Goal: Task Accomplishment & Management: Manage account settings

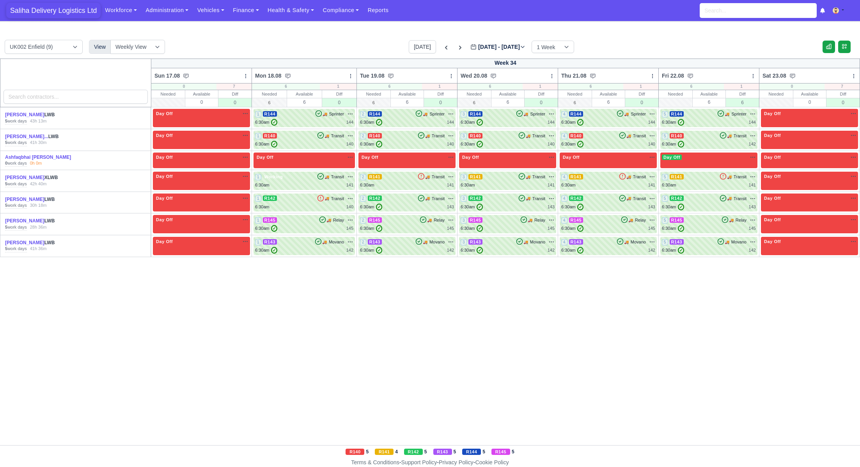
click at [74, 9] on span "Saliha Delivery Logistics Ltd" at bounding box center [53, 11] width 94 height 16
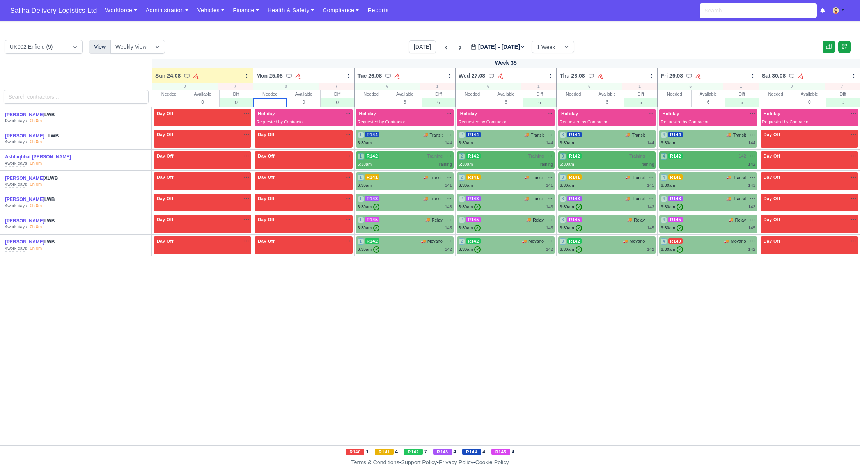
click at [275, 102] on input "text" at bounding box center [269, 103] width 33 height 8
type input "0"
click at [373, 101] on input "text" at bounding box center [371, 103] width 33 height 8
type input "6"
click at [475, 99] on input "text" at bounding box center [472, 103] width 33 height 8
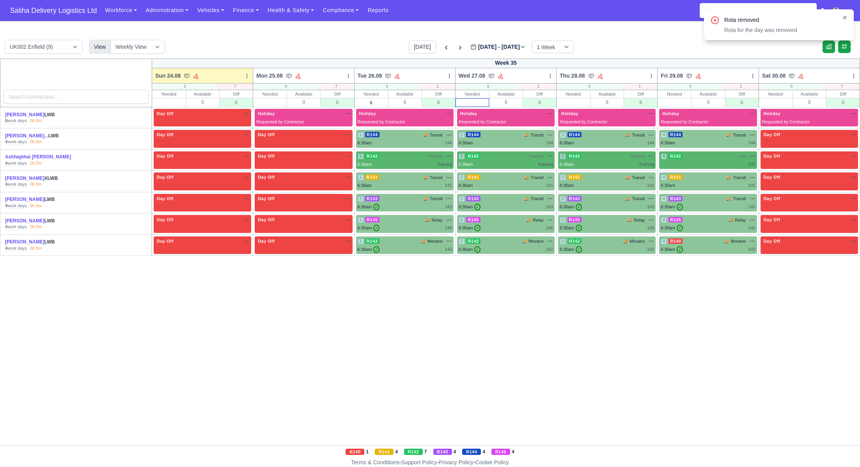
type input "6"
click at [585, 103] on input "text" at bounding box center [573, 103] width 33 height 8
type input "6"
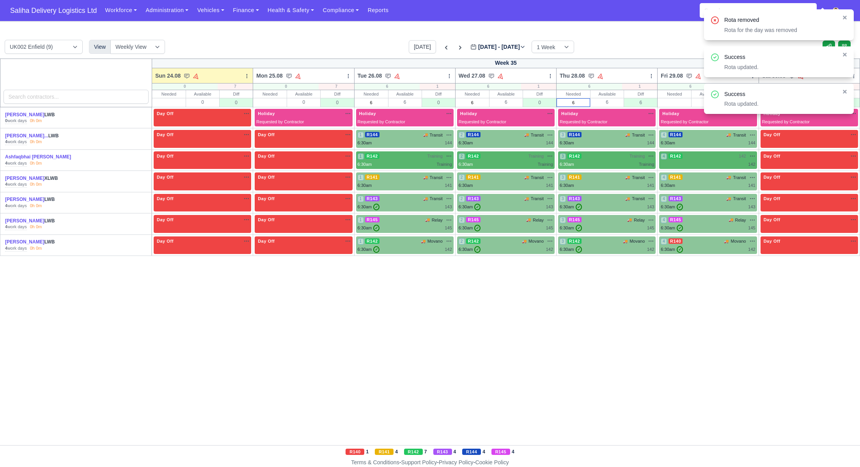
type input "6"
click at [686, 104] on input "text" at bounding box center [674, 103] width 33 height 8
type input "6"
click at [847, 91] on icon at bounding box center [844, 91] width 5 height 5
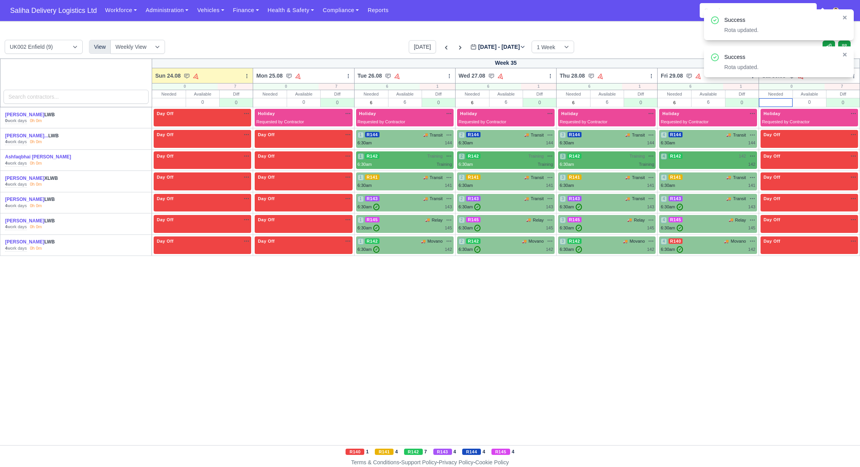
click at [769, 103] on input "text" at bounding box center [775, 103] width 33 height 8
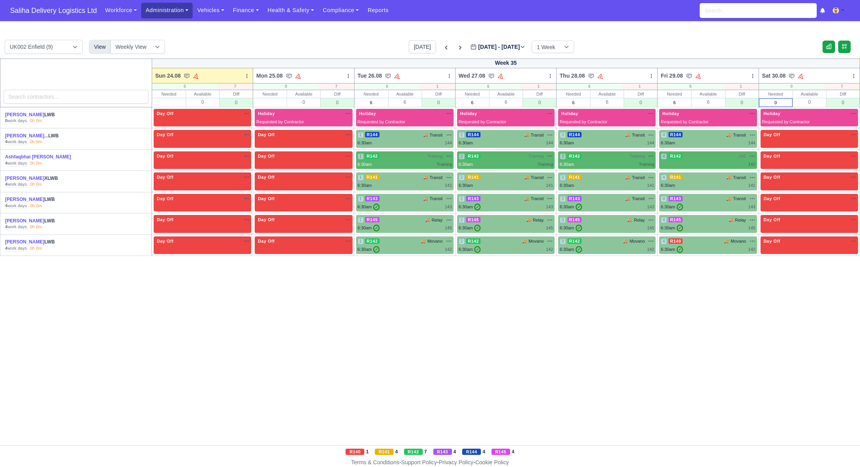
type input "0"
click at [163, 13] on link "Administration" at bounding box center [166, 10] width 51 height 15
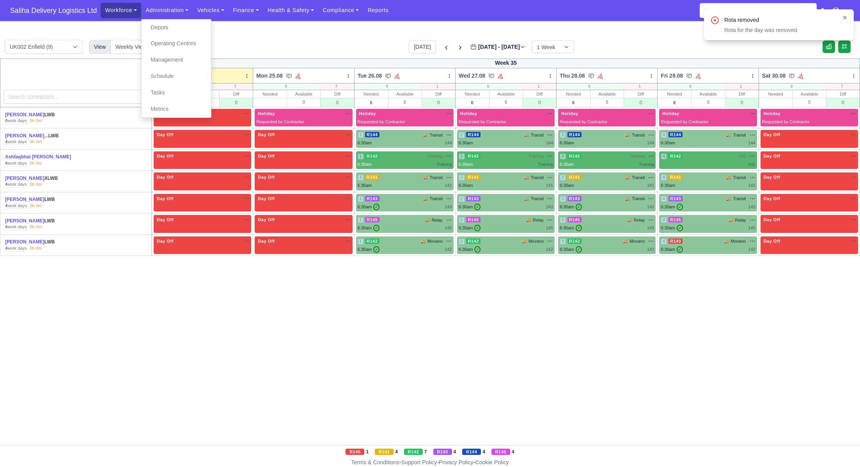
click at [124, 14] on link "Workforce" at bounding box center [121, 10] width 41 height 15
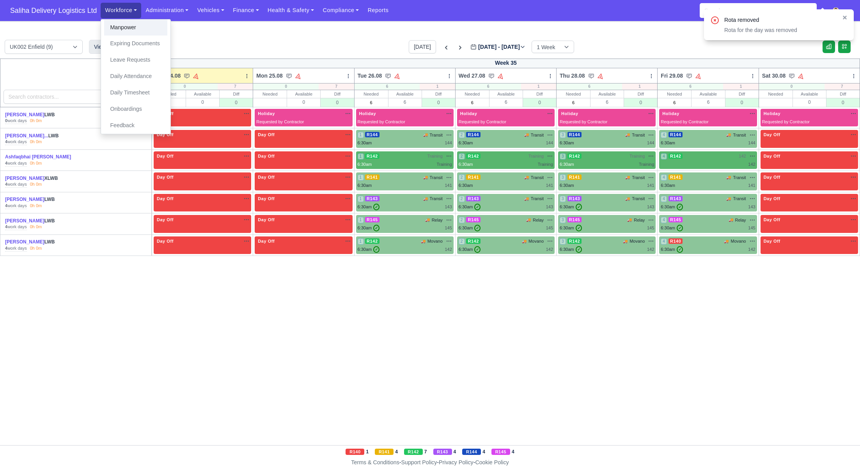
click at [125, 32] on link "Manpower" at bounding box center [135, 27] width 63 height 16
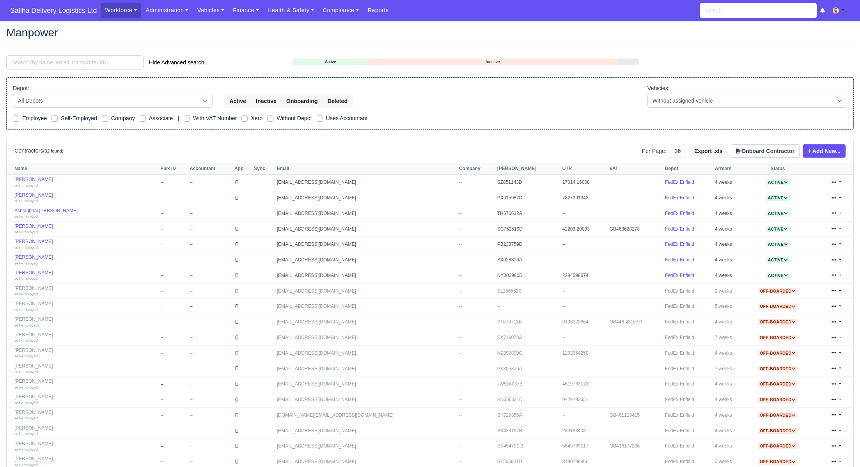
select select "25"
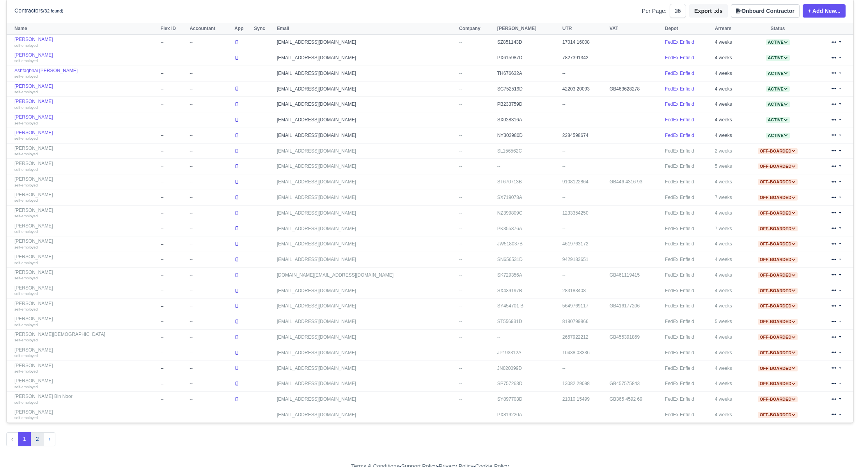
click at [36, 432] on button "2" at bounding box center [37, 439] width 13 height 14
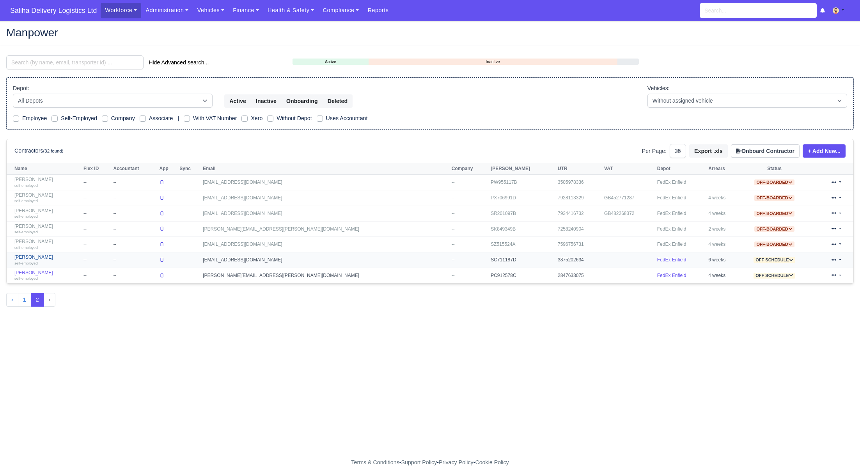
click at [35, 257] on link "Ali Aidarus self-employed" at bounding box center [46, 259] width 65 height 11
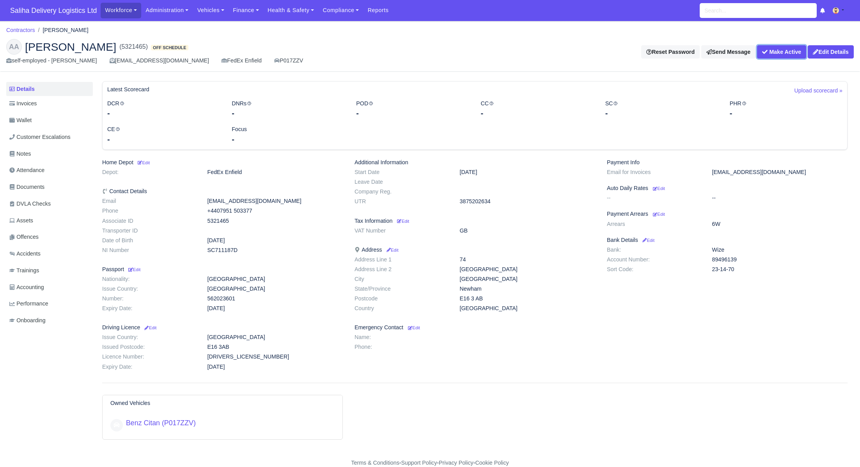
click at [772, 50] on button "Make Active" at bounding box center [781, 51] width 49 height 13
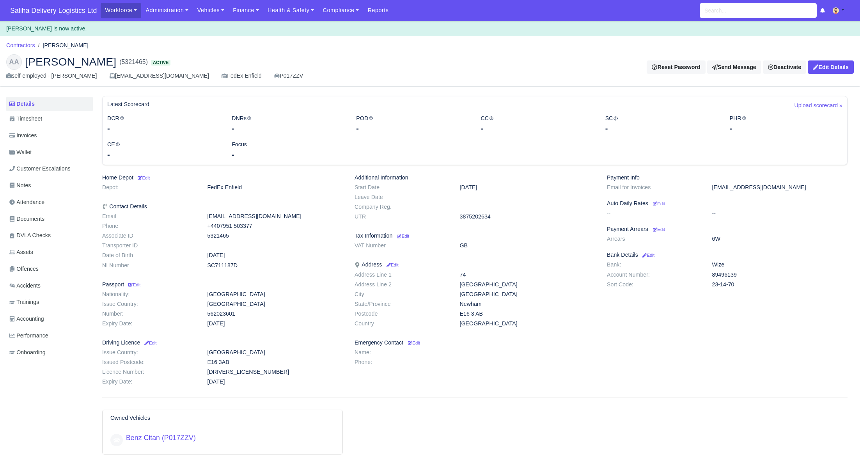
click at [58, 7] on span "Saliha Delivery Logistics Ltd" at bounding box center [53, 11] width 94 height 16
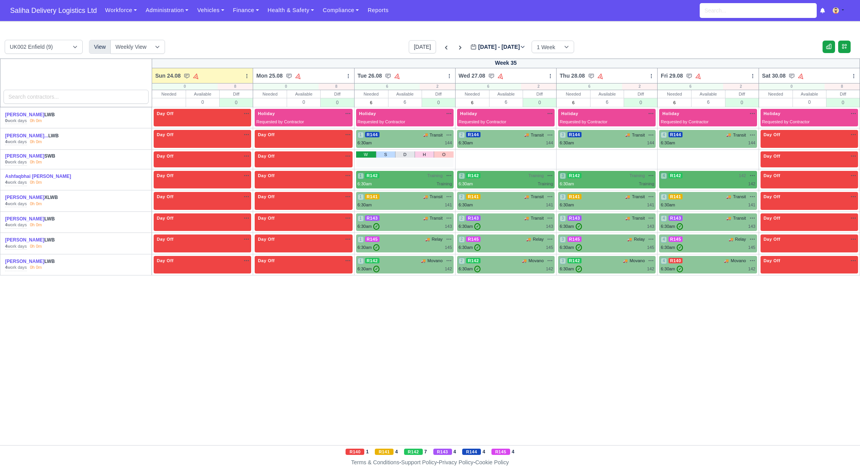
click at [364, 154] on link "W" at bounding box center [366, 154] width 20 height 6
click at [463, 152] on link "W" at bounding box center [467, 154] width 20 height 6
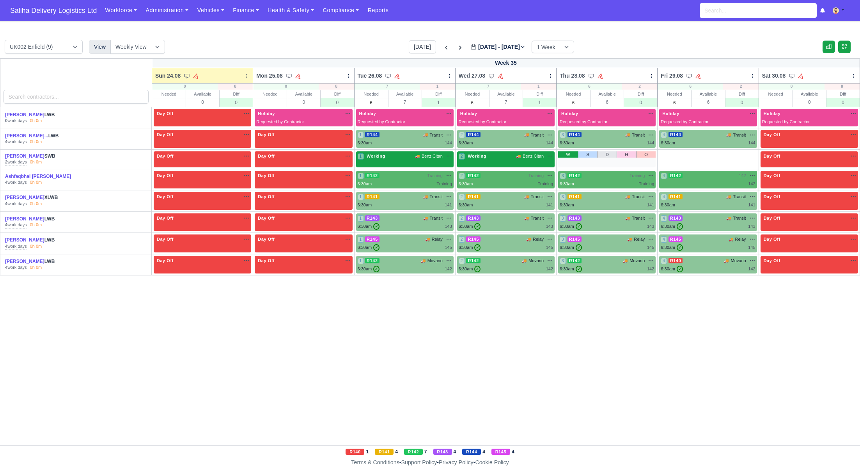
click at [565, 154] on link "W" at bounding box center [568, 154] width 20 height 6
click at [670, 154] on link "W" at bounding box center [669, 154] width 20 height 6
click at [383, 156] on span "Working" at bounding box center [376, 155] width 22 height 5
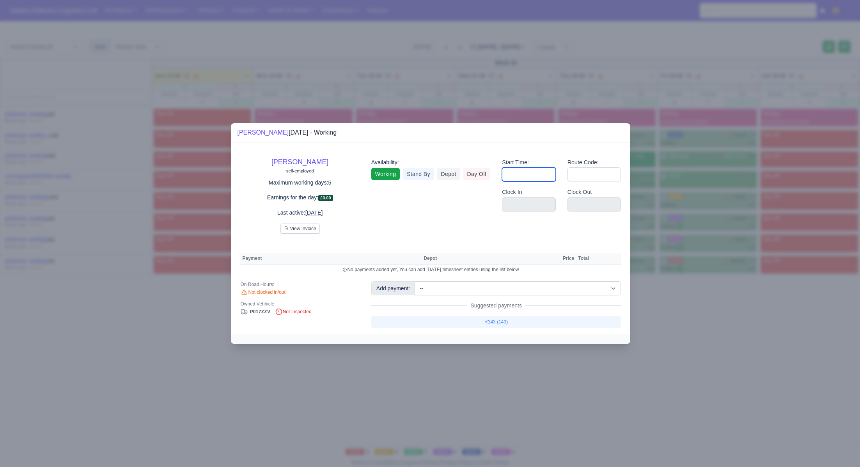
click at [543, 178] on input "Start Time:" at bounding box center [529, 174] width 54 height 14
type input "06:30"
click at [585, 175] on input "Route Code:" at bounding box center [594, 174] width 54 height 14
type input "140"
drag, startPoint x: 686, startPoint y: 303, endPoint x: 656, endPoint y: 278, distance: 39.6
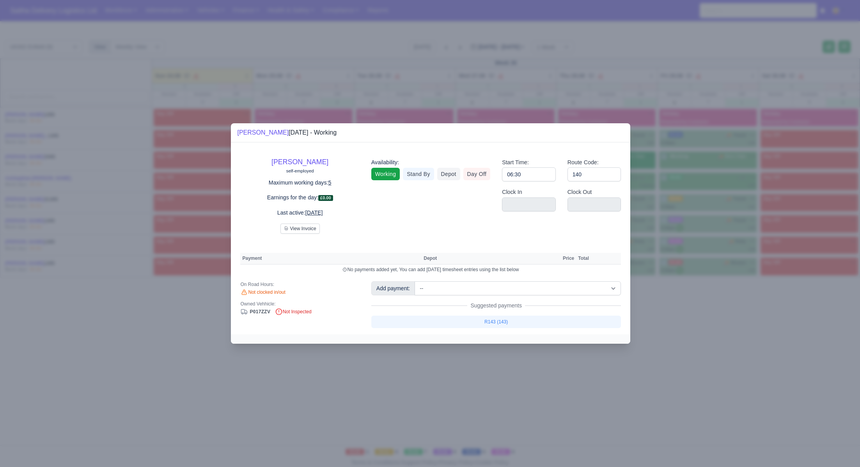
click at [678, 296] on div at bounding box center [430, 233] width 860 height 467
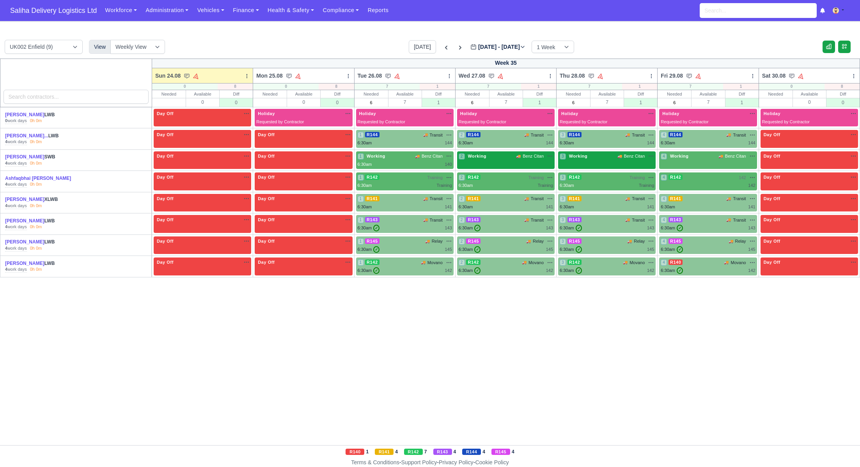
click at [512, 161] on div "2 Working 🚚 Benz Citan" at bounding box center [505, 160] width 97 height 18
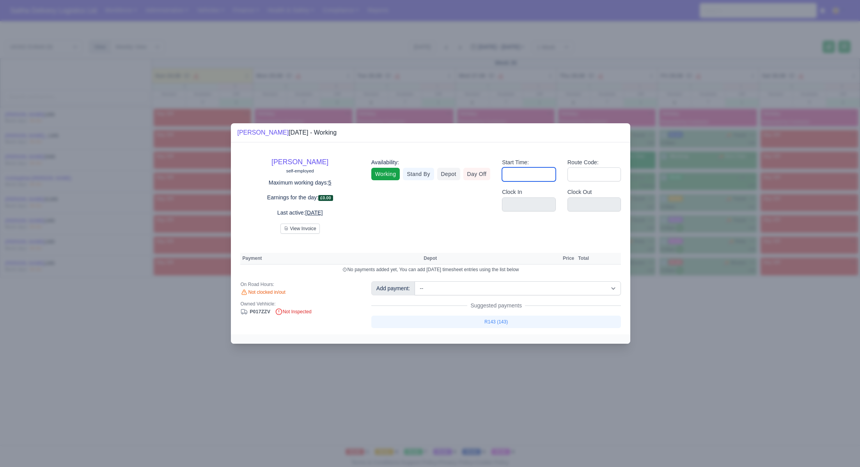
click at [513, 175] on input "Start Time:" at bounding box center [529, 174] width 54 height 14
type input "06:30"
click at [583, 173] on input "Route Code:" at bounding box center [594, 174] width 54 height 14
click at [585, 175] on input "Route Code:" at bounding box center [594, 174] width 54 height 14
type input "140"
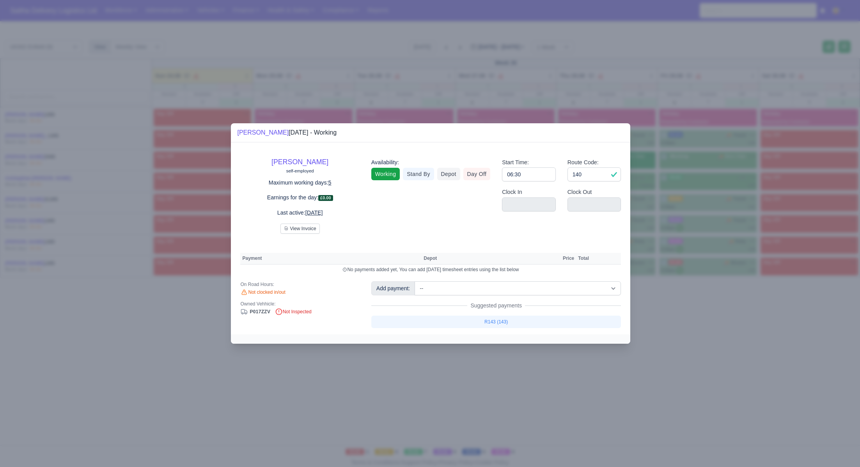
drag, startPoint x: 690, startPoint y: 344, endPoint x: 670, endPoint y: 235, distance: 110.2
click at [690, 342] on div at bounding box center [430, 233] width 860 height 467
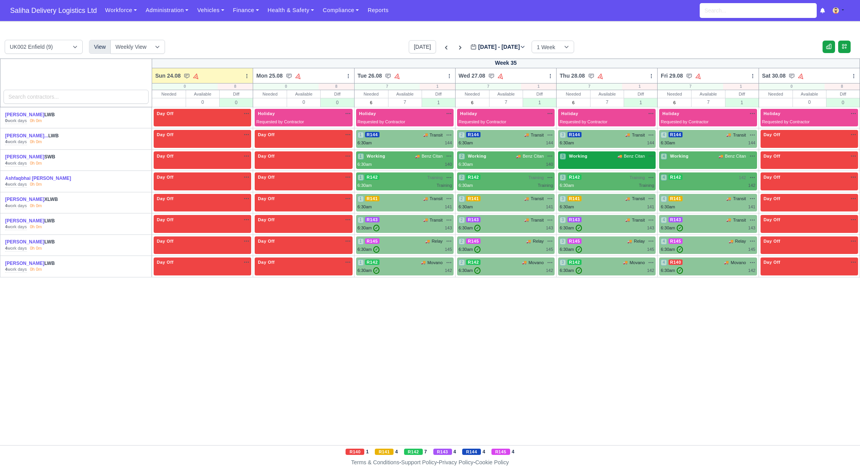
click at [608, 161] on div "3 Working 🚚 Benz Citan" at bounding box center [606, 160] width 97 height 18
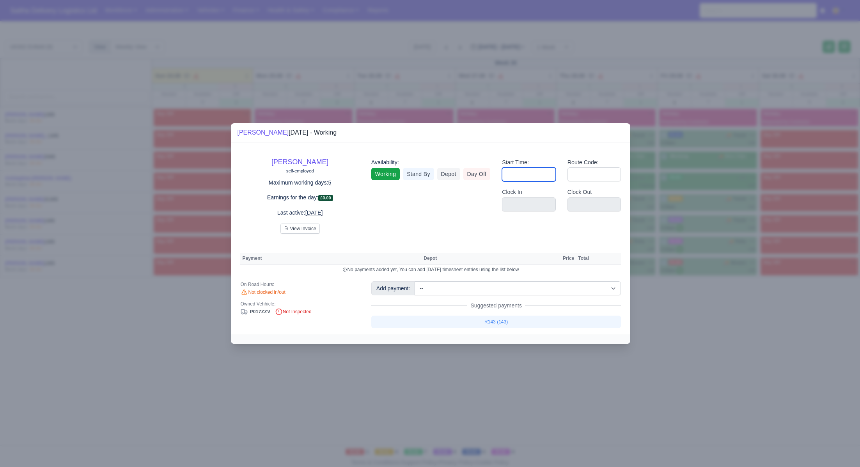
click at [526, 177] on input "Start Time:" at bounding box center [529, 174] width 54 height 14
type input "06:30"
click at [579, 177] on input "Route Code:" at bounding box center [594, 174] width 54 height 14
click at [584, 177] on input "Route Code:" at bounding box center [594, 174] width 54 height 14
type input "140"
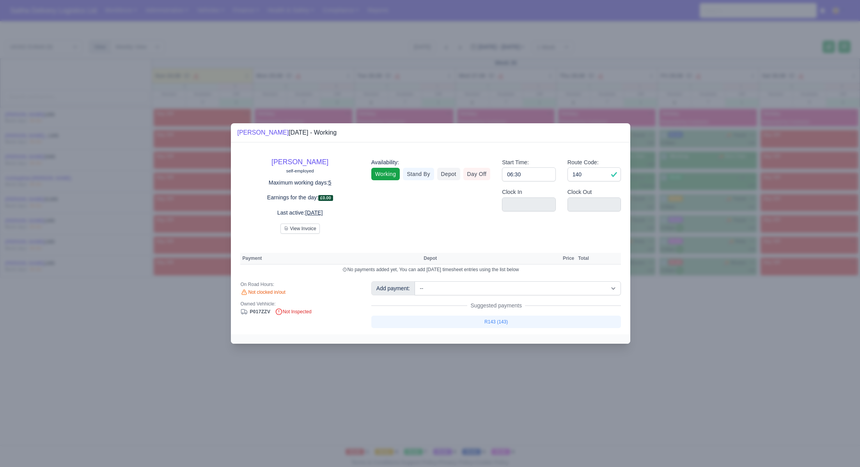
drag, startPoint x: 722, startPoint y: 320, endPoint x: 710, endPoint y: 233, distance: 87.8
click at [721, 317] on div at bounding box center [430, 233] width 860 height 467
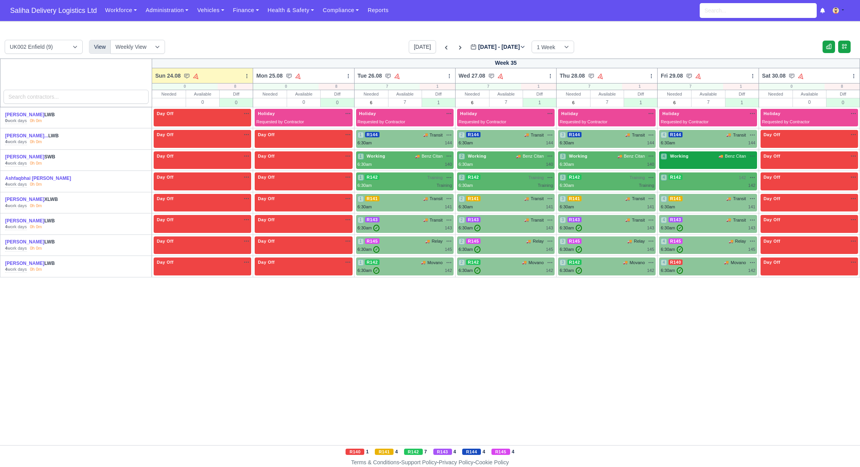
click at [687, 159] on div "4 Working 🚚 Benz Citan" at bounding box center [708, 157] width 94 height 8
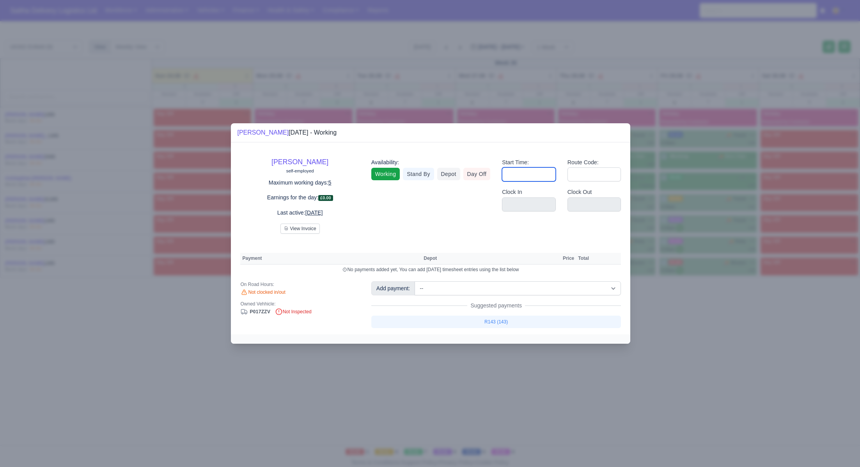
click at [524, 175] on input "Start Time:" at bounding box center [529, 174] width 54 height 14
type input "06:30"
click at [583, 178] on input "Route Code:" at bounding box center [594, 174] width 54 height 14
type input "140"
drag, startPoint x: 703, startPoint y: 337, endPoint x: 627, endPoint y: 259, distance: 108.7
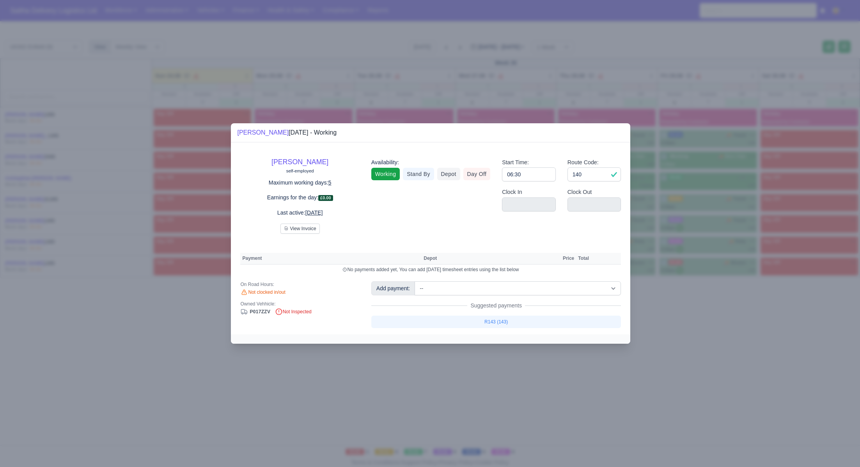
click at [703, 337] on div at bounding box center [430, 233] width 860 height 467
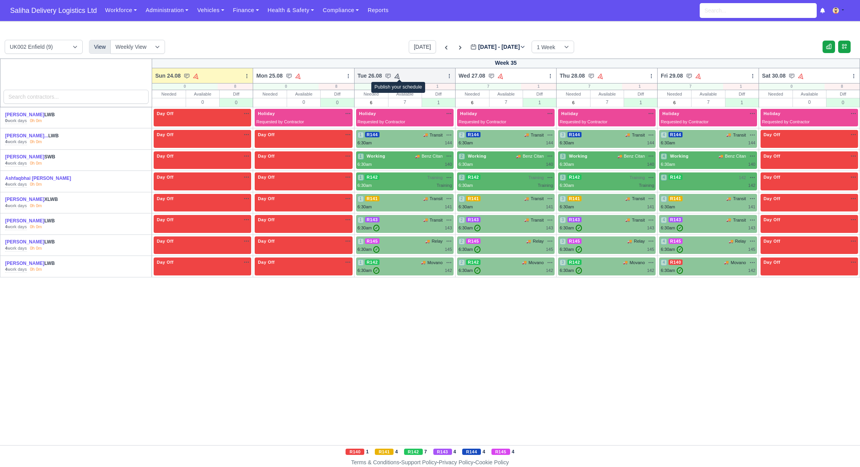
click at [401, 76] on icon at bounding box center [397, 75] width 7 height 7
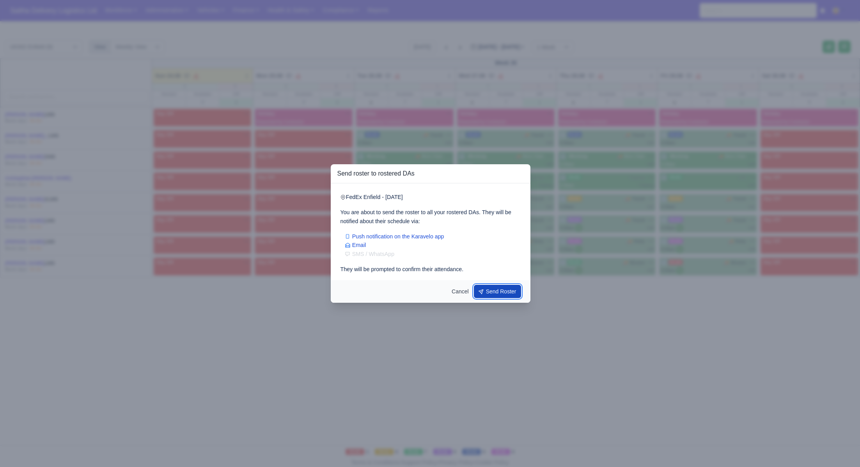
drag, startPoint x: 505, startPoint y: 291, endPoint x: 512, endPoint y: 205, distance: 86.5
click at [505, 291] on button "Send Roster" at bounding box center [498, 291] width 48 height 13
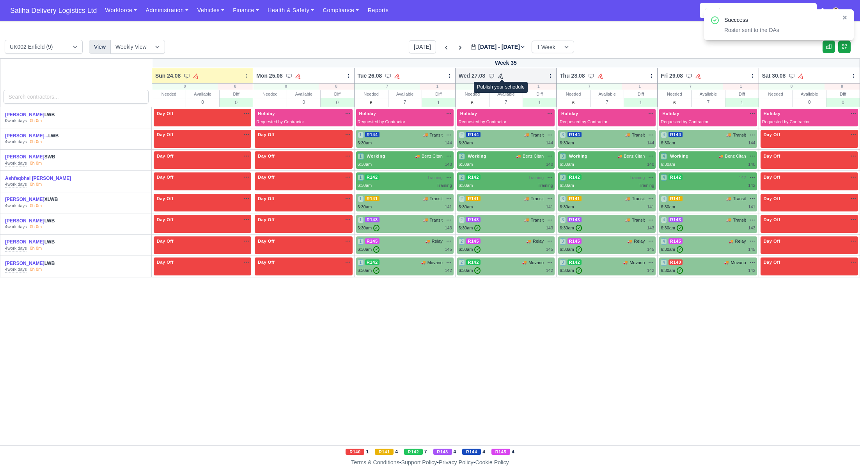
click at [501, 76] on icon at bounding box center [500, 75] width 5 height 5
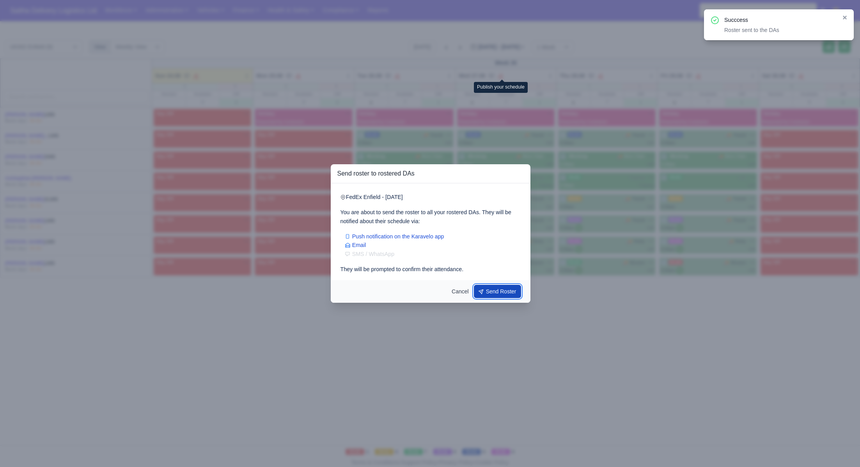
drag, startPoint x: 493, startPoint y: 294, endPoint x: 500, endPoint y: 277, distance: 18.3
click at [493, 293] on button "Send Roster" at bounding box center [498, 291] width 48 height 13
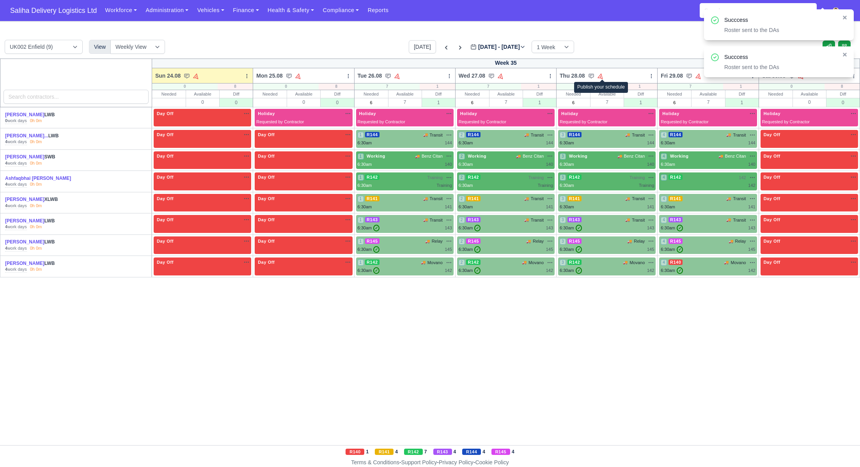
drag, startPoint x: 603, startPoint y: 74, endPoint x: 605, endPoint y: 80, distance: 6.4
click at [603, 74] on icon at bounding box center [600, 75] width 7 height 7
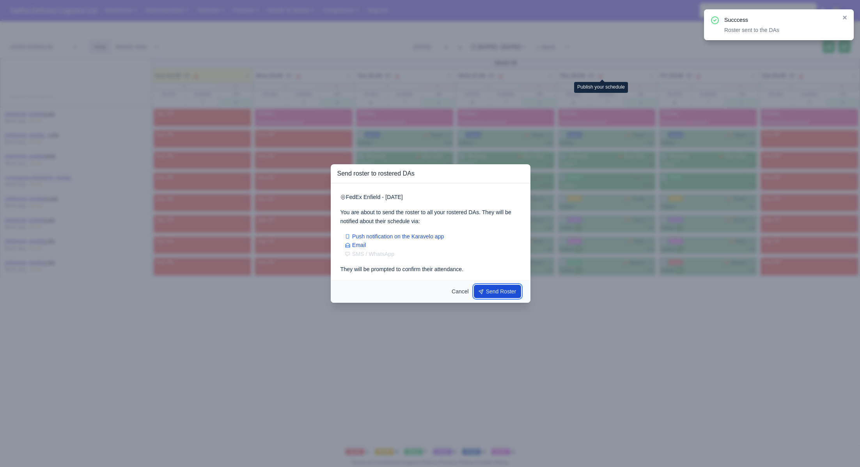
drag, startPoint x: 498, startPoint y: 290, endPoint x: 500, endPoint y: 285, distance: 5.8
click at [498, 290] on button "Send Roster" at bounding box center [498, 291] width 48 height 13
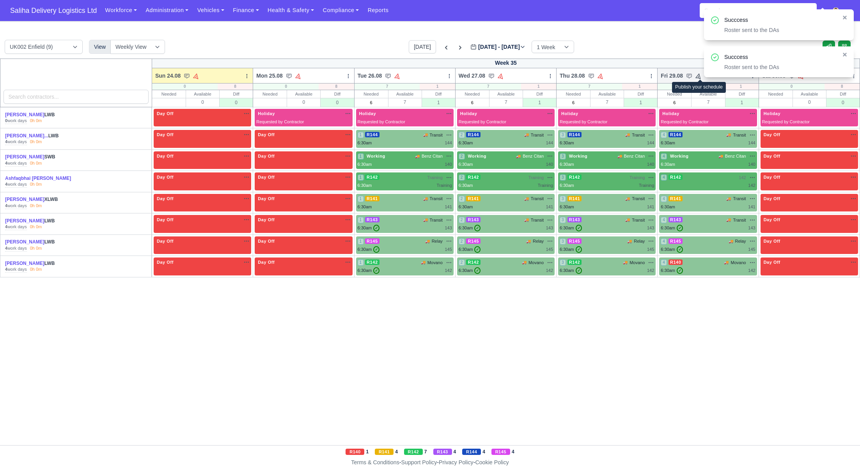
click at [702, 76] on icon at bounding box center [698, 75] width 7 height 7
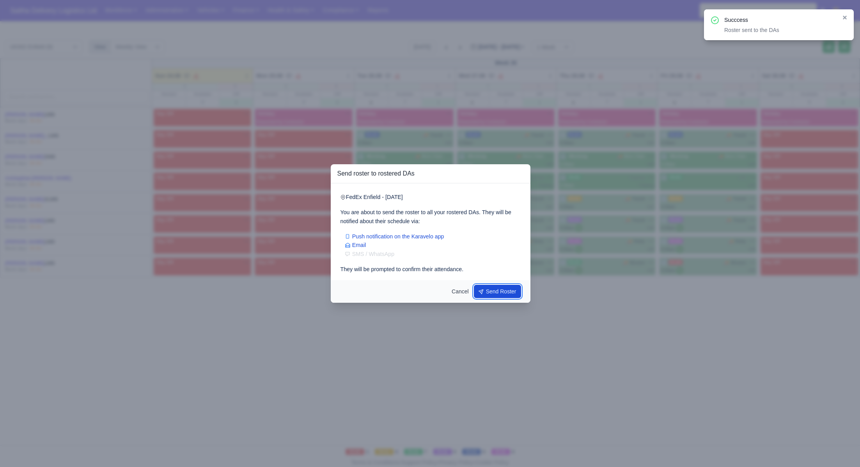
click at [507, 291] on button "Send Roster" at bounding box center [498, 291] width 48 height 13
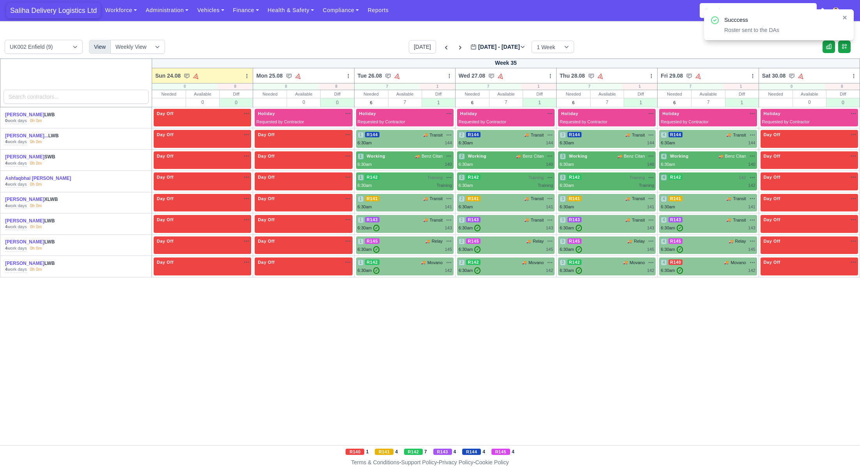
click at [73, 12] on span "Saliha Delivery Logistics Ltd" at bounding box center [53, 11] width 94 height 16
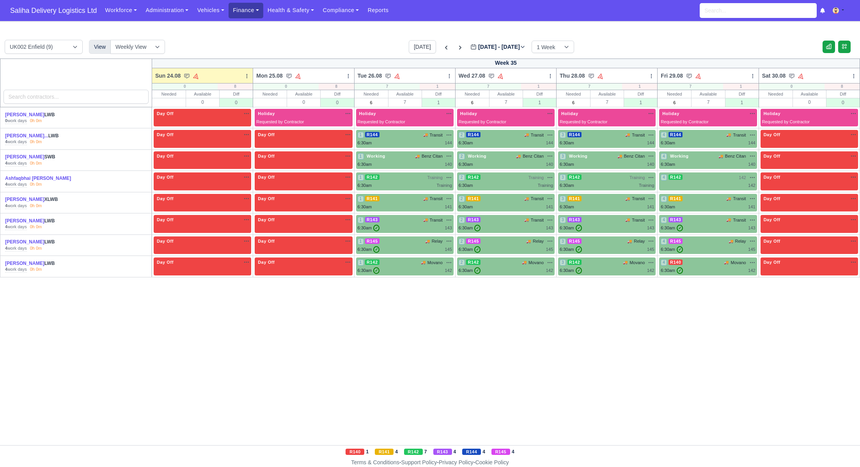
click at [243, 14] on link "Finance" at bounding box center [246, 10] width 35 height 15
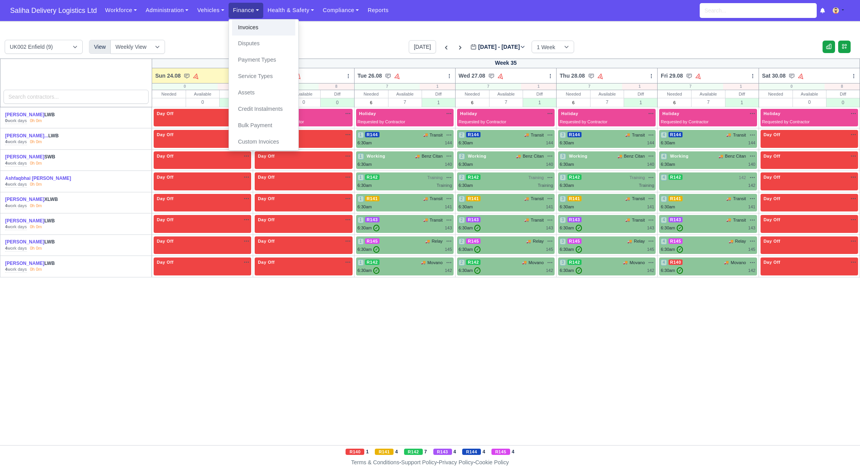
click at [250, 31] on link "Invoices" at bounding box center [263, 27] width 63 height 16
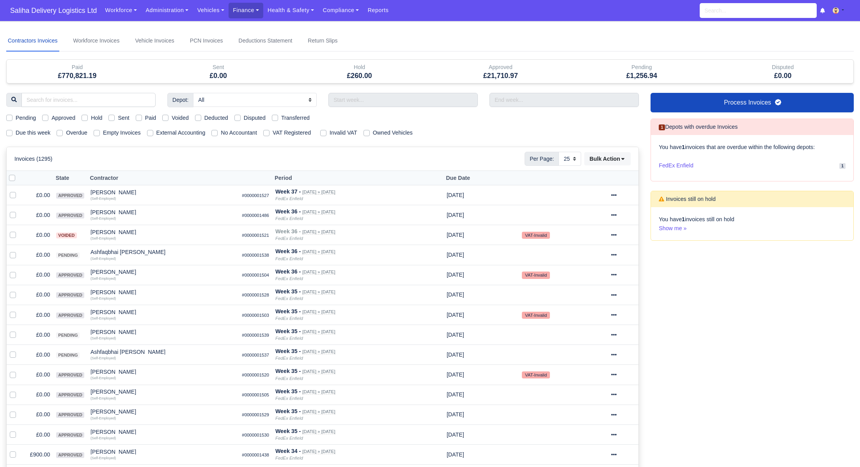
select select "25"
click at [16, 115] on label "Pending" at bounding box center [26, 117] width 20 height 9
click at [9, 115] on input "Pending" at bounding box center [9, 116] width 6 height 6
checkbox input "true"
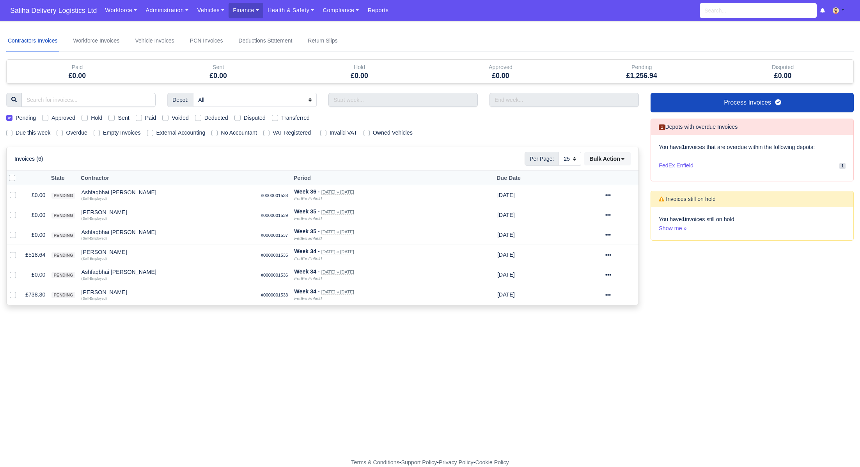
click at [18, 174] on label at bounding box center [18, 174] width 0 height 0
click at [11, 179] on input "checkbox" at bounding box center [12, 177] width 6 height 6
checkbox input "true"
click at [620, 158] on icon at bounding box center [622, 158] width 5 height 5
click at [579, 201] on div "Approve" at bounding box center [596, 197] width 69 height 12
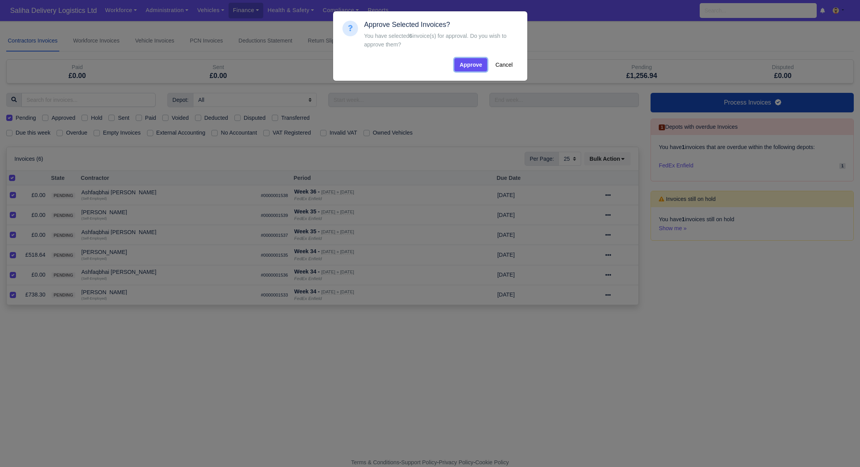
click at [477, 70] on button "Approve" at bounding box center [470, 64] width 33 height 13
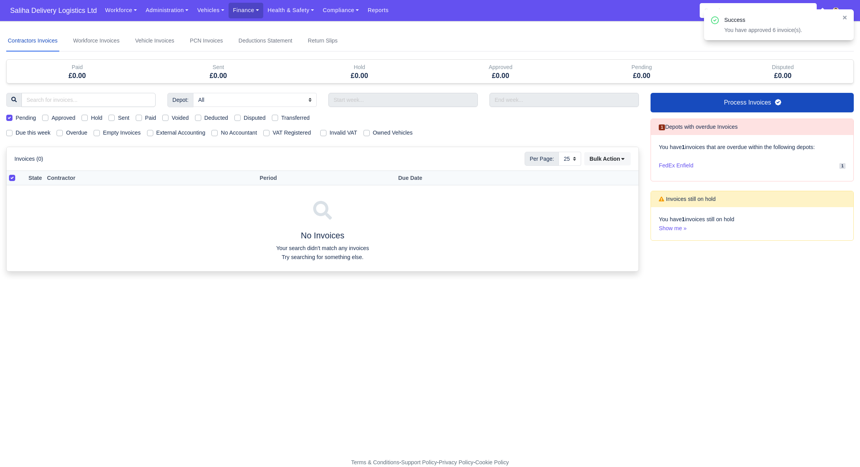
click at [16, 115] on label "Pending" at bounding box center [26, 117] width 20 height 9
click at [7, 115] on input "Pending" at bounding box center [9, 116] width 6 height 6
checkbox input "false"
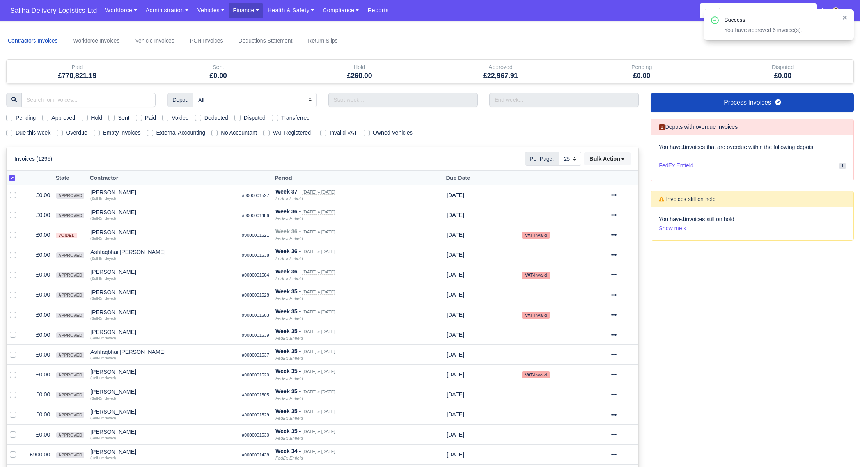
click at [16, 129] on label "Due this week" at bounding box center [33, 132] width 35 height 9
click at [10, 129] on input "Due this week" at bounding box center [9, 131] width 6 height 6
checkbox input "true"
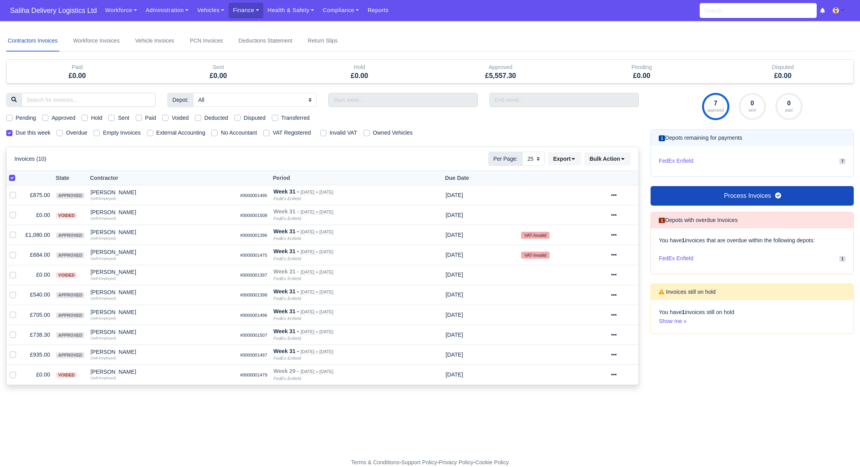
click at [51, 116] on label "Approved" at bounding box center [63, 117] width 24 height 9
click at [47, 116] on input "Approved" at bounding box center [45, 116] width 6 height 6
checkbox input "true"
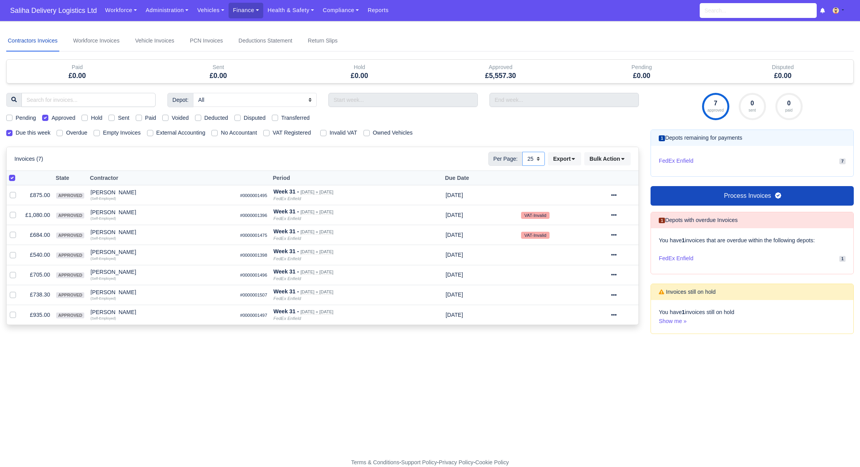
click at [539, 156] on select "10 25 50" at bounding box center [533, 159] width 23 height 14
select select "50"
click at [522, 152] on select "10 25 50" at bounding box center [533, 159] width 23 height 14
click at [18, 174] on label at bounding box center [18, 174] width 0 height 0
click at [10, 176] on input "checkbox" at bounding box center [12, 177] width 6 height 6
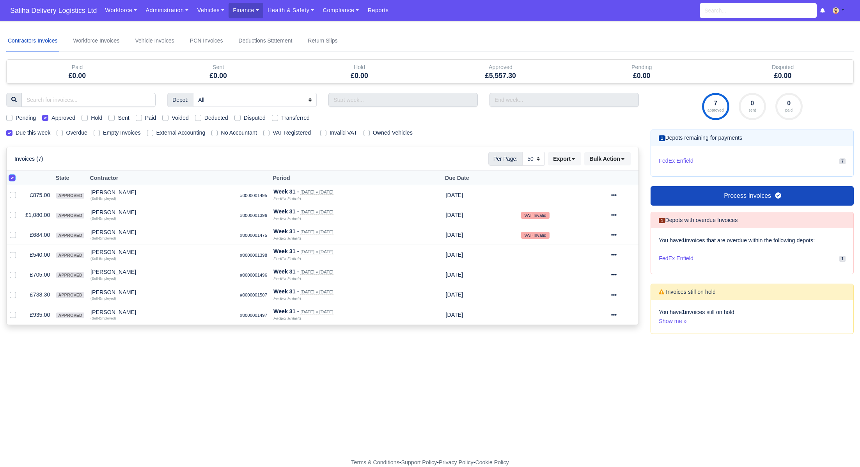
checkbox input "false"
click at [18, 174] on label at bounding box center [18, 174] width 0 height 0
click at [11, 176] on input "checkbox" at bounding box center [12, 177] width 6 height 6
checkbox input "true"
click at [617, 192] on icon at bounding box center [613, 194] width 5 height 5
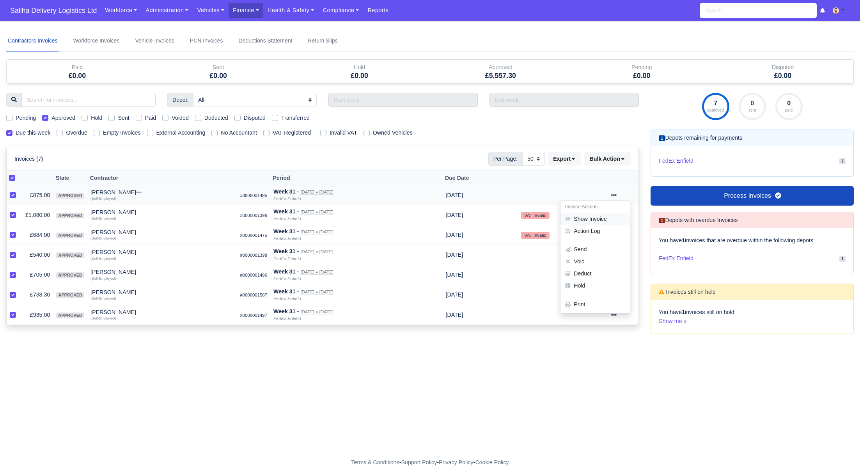
click at [581, 216] on link "Show Invoice" at bounding box center [594, 219] width 69 height 12
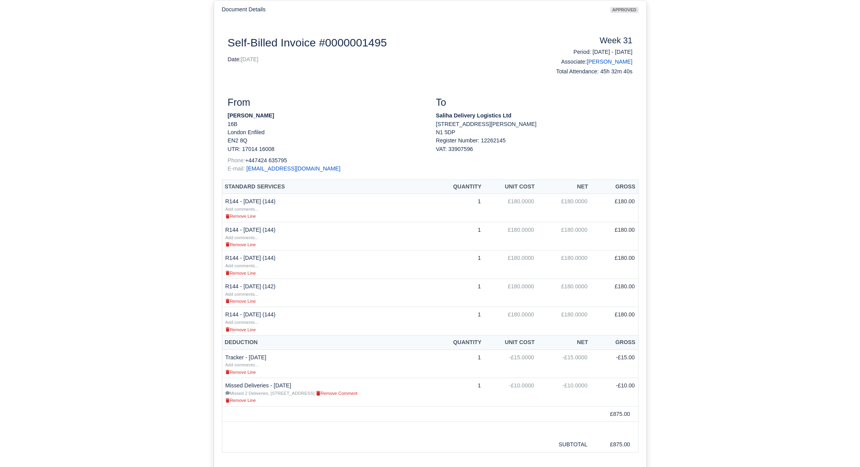
scroll to position [39, 0]
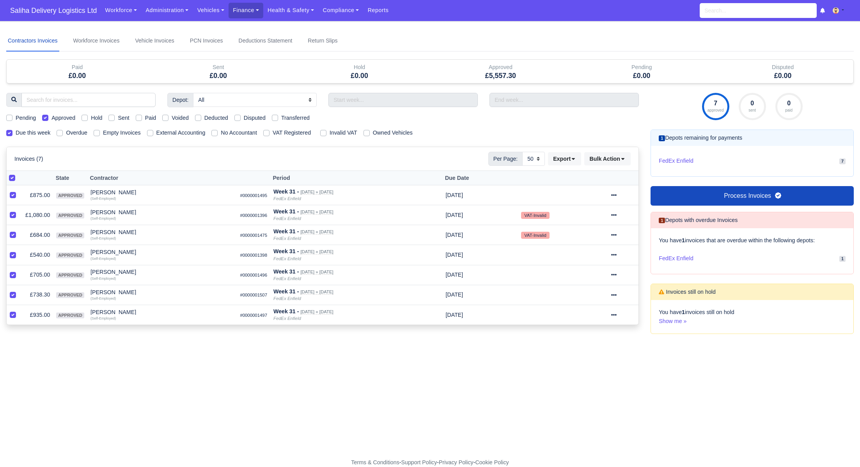
select select "50"
click at [617, 233] on icon at bounding box center [613, 234] width 5 height 5
click at [591, 255] on link "Show Invoice" at bounding box center [594, 259] width 69 height 12
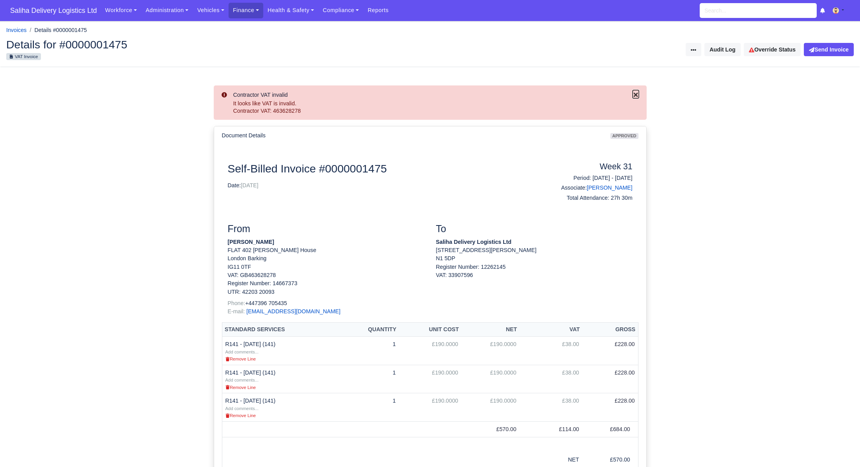
click at [637, 94] on icon "Close" at bounding box center [636, 95] width 6 height 6
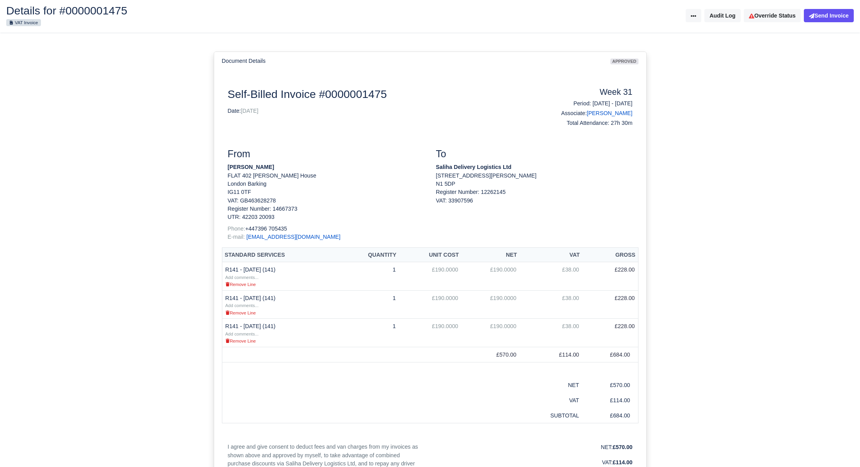
scroll to position [46, 0]
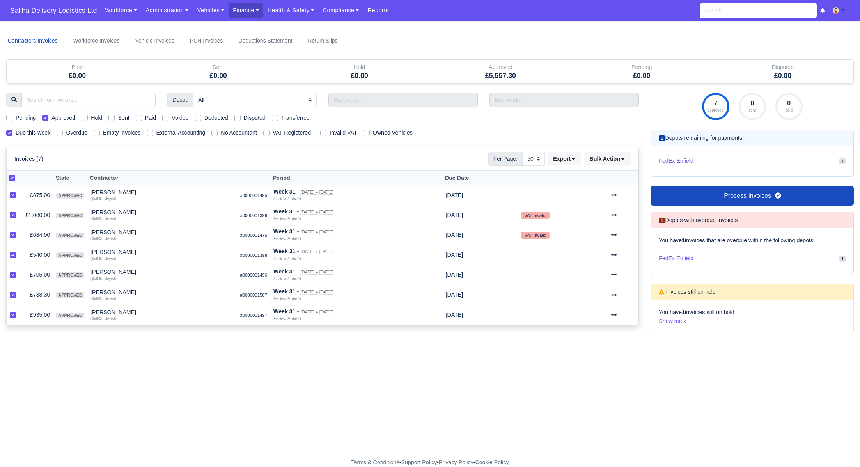
select select "50"
click at [617, 252] on icon at bounding box center [613, 254] width 5 height 5
click at [596, 275] on link "Show Invoice" at bounding box center [594, 279] width 69 height 12
select select "50"
click at [617, 273] on icon at bounding box center [613, 274] width 5 height 5
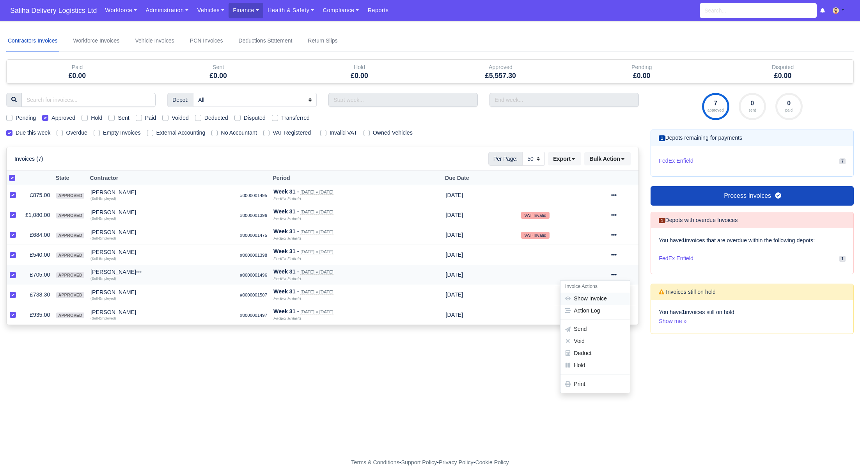
click at [595, 300] on link "Show Invoice" at bounding box center [594, 298] width 69 height 12
select select "50"
click at [617, 294] on icon at bounding box center [613, 294] width 5 height 5
click at [611, 315] on link "Show Invoice" at bounding box center [594, 318] width 69 height 12
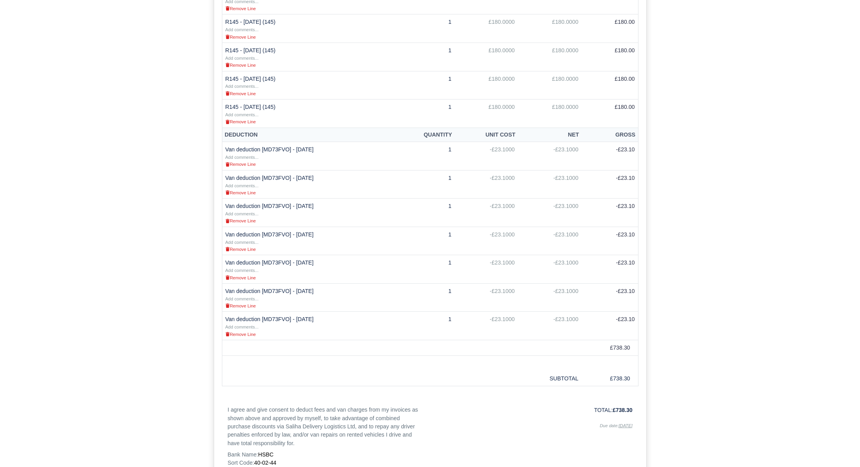
scroll to position [288, 0]
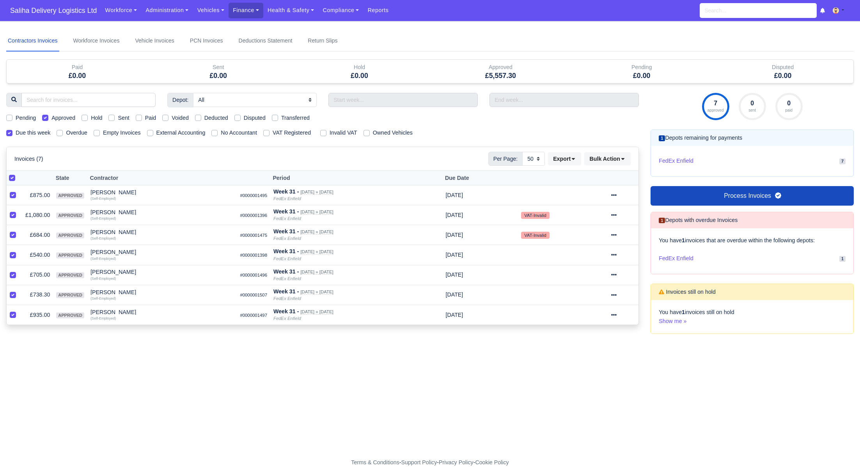
select select "50"
click at [617, 316] on div at bounding box center [623, 314] width 25 height 9
click at [608, 335] on link "Show Invoice" at bounding box center [594, 339] width 69 height 12
select select "50"
click at [625, 158] on button "Bulk Action" at bounding box center [607, 158] width 46 height 13
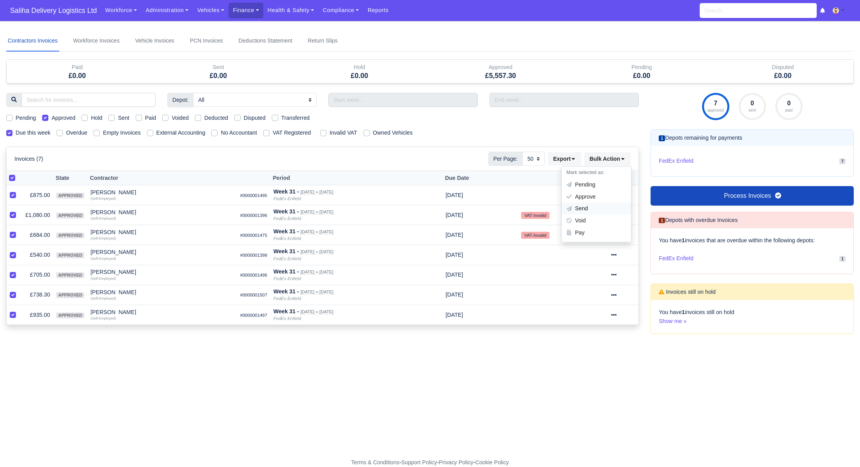
click at [588, 211] on div "Send" at bounding box center [596, 209] width 69 height 12
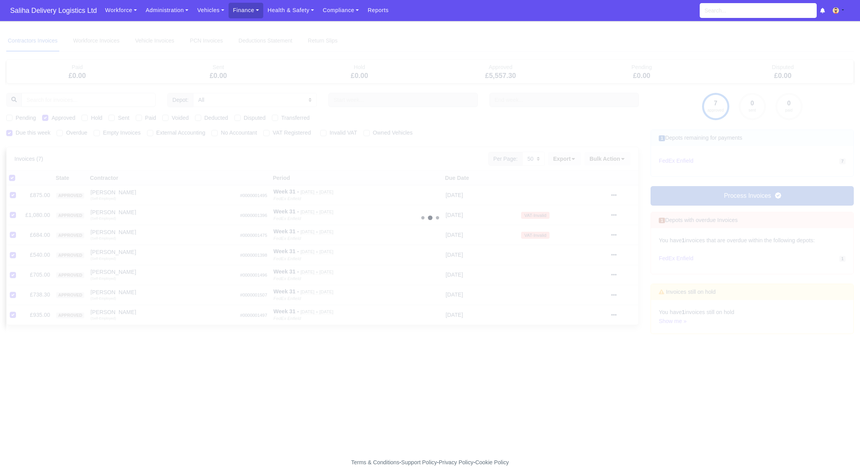
select select "25"
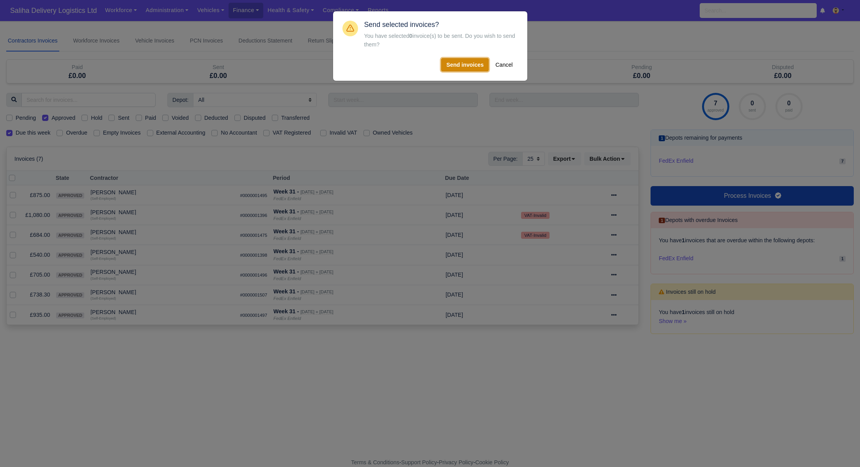
click at [459, 64] on button "Send invoices" at bounding box center [465, 64] width 48 height 13
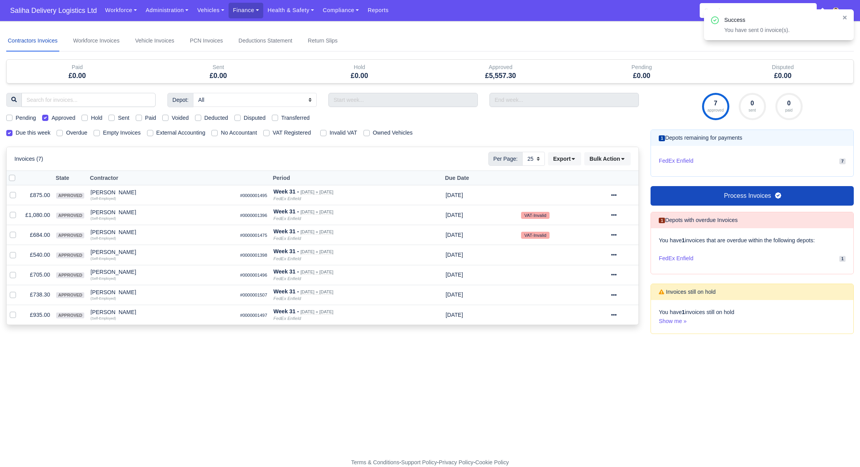
click at [18, 174] on label at bounding box center [18, 174] width 0 height 0
click at [10, 176] on input "checkbox" at bounding box center [12, 177] width 6 height 6
checkbox input "true"
click at [626, 160] on button "Bulk Action" at bounding box center [607, 158] width 46 height 13
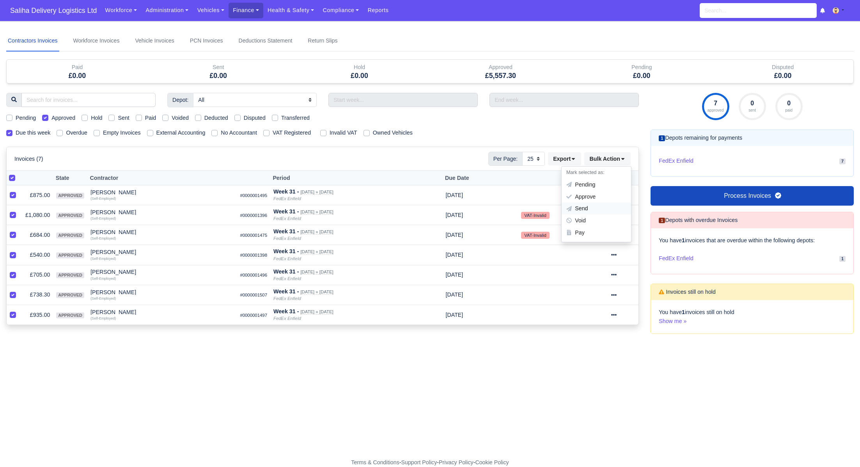
click at [588, 208] on div "Send" at bounding box center [596, 209] width 69 height 12
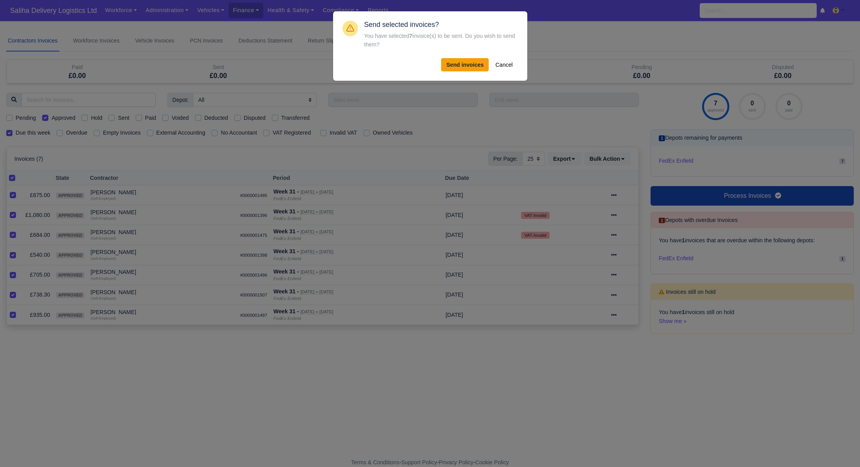
click at [455, 71] on div "Send selected invoices? You have selected 7 invoice(s) to be sent. Do you wish …" at bounding box center [430, 46] width 182 height 57
click at [456, 65] on button "Send invoices" at bounding box center [465, 64] width 48 height 13
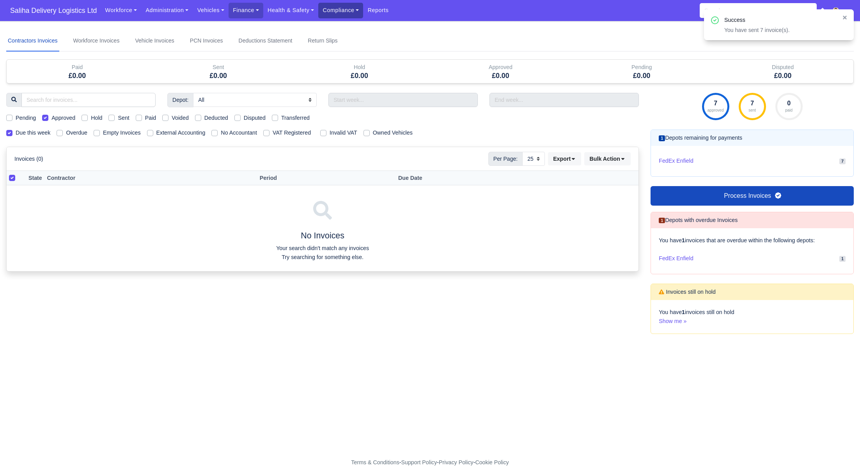
click at [338, 10] on link "Compliance" at bounding box center [340, 10] width 45 height 15
click at [348, 75] on link "Communication Center" at bounding box center [357, 76] width 70 height 16
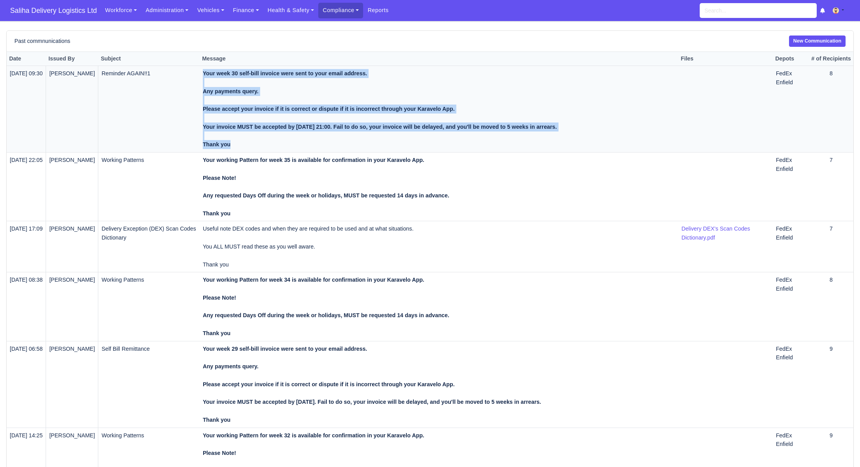
drag, startPoint x: 247, startPoint y: 146, endPoint x: 206, endPoint y: 94, distance: 66.3
click at [206, 94] on tr "[DATE] 09:30 [PERSON_NAME] Reminder AGAIN!!1 Your week 30 self-bill invoice wer…" at bounding box center [430, 109] width 847 height 87
copy tr "Your week 30 self-bill invoice were sent to your email address. Any payments qu…"
drag, startPoint x: 837, startPoint y: 41, endPoint x: 736, endPoint y: 74, distance: 106.7
click at [837, 41] on link "New Communication" at bounding box center [817, 40] width 57 height 11
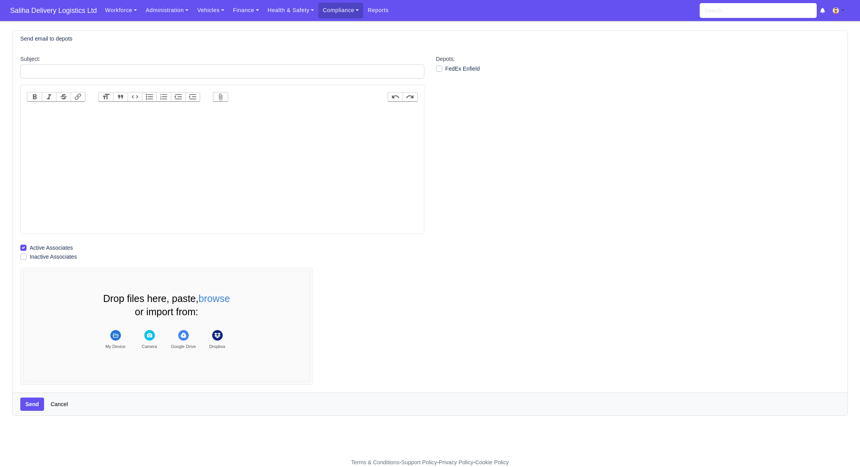
click at [218, 134] on trix-editor at bounding box center [222, 169] width 391 height 125
paste trix-editor "<div><strong><br>Your week 30 self-bill invoice were sent to your email address…"
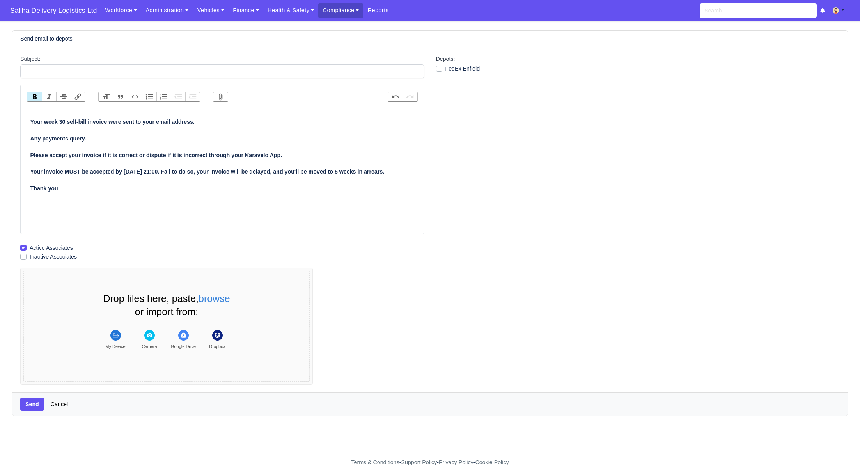
drag, startPoint x: 29, startPoint y: 118, endPoint x: 43, endPoint y: 124, distance: 15.0
click at [29, 118] on trix-editor "Your week 30 self-bill invoice were sent to your email address. Any payments qu…" at bounding box center [222, 169] width 391 height 125
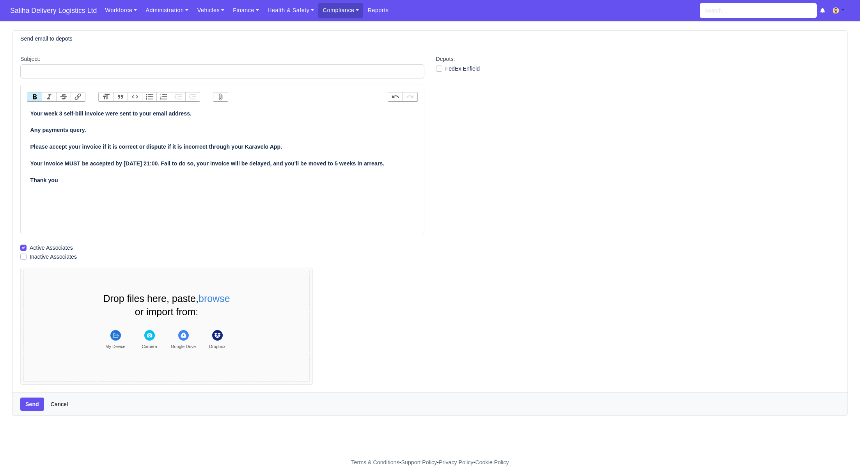
type trix-editor "<div><strong>Your week 31 self-bill invoice were sent to your email address.<br…"
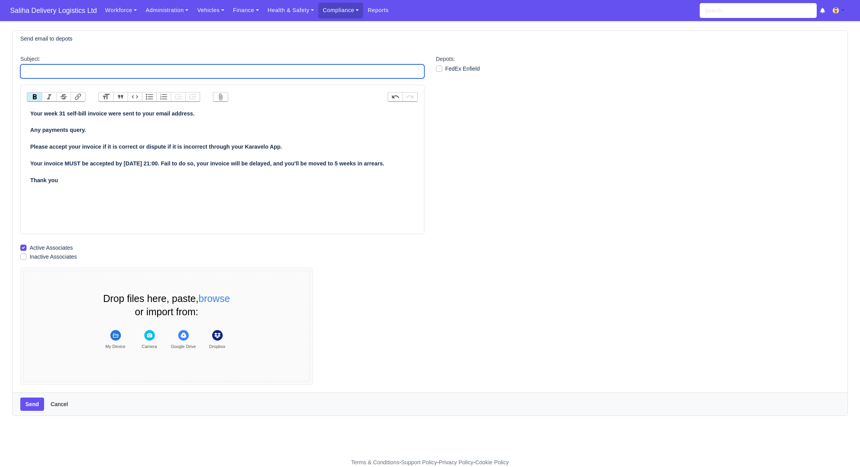
click at [91, 71] on input "Subject:" at bounding box center [222, 71] width 404 height 14
type input "Self Bill Remittance"
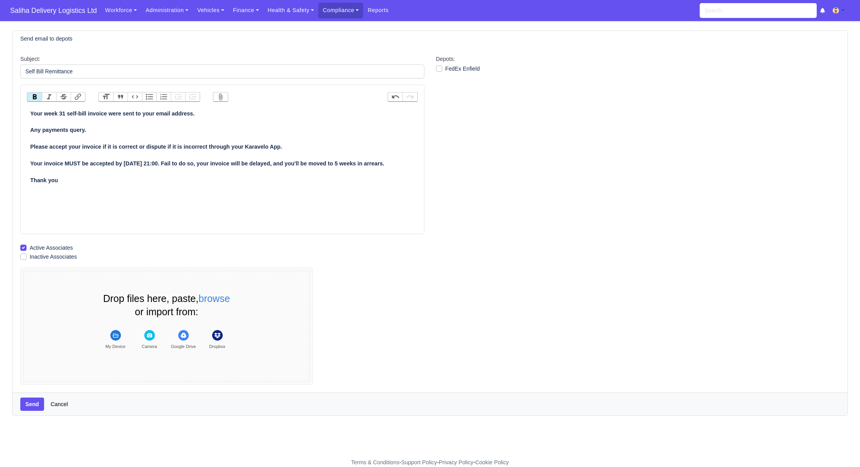
click at [445, 69] on label "FedEx Enfield" at bounding box center [462, 68] width 35 height 9
click at [441, 69] on input "FedEx Enfield" at bounding box center [439, 67] width 6 height 6
checkbox input "true"
drag, startPoint x: 23, startPoint y: 401, endPoint x: 43, endPoint y: 382, distance: 28.4
click at [22, 401] on button "Send" at bounding box center [32, 403] width 24 height 13
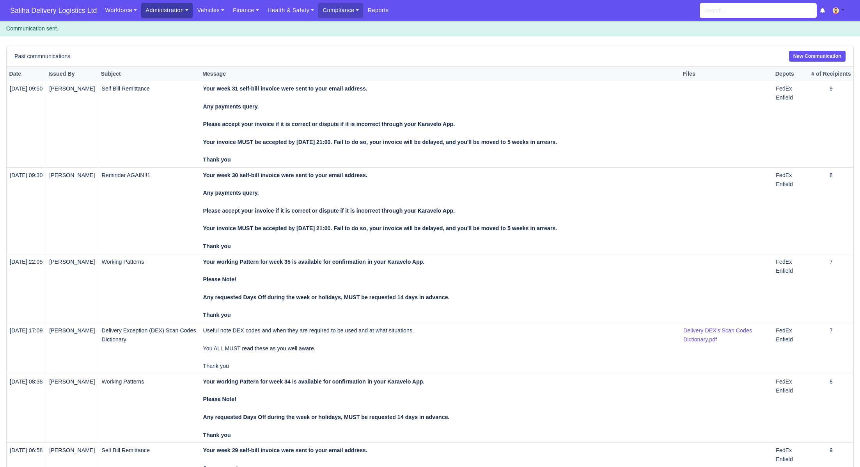
click at [168, 14] on link "Administration" at bounding box center [166, 10] width 51 height 15
click at [171, 52] on link "Management" at bounding box center [176, 60] width 63 height 16
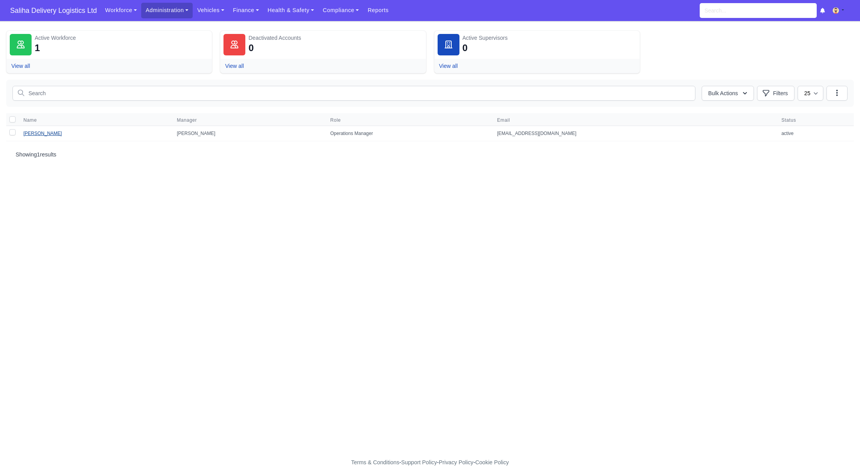
click at [44, 132] on link "[PERSON_NAME]" at bounding box center [42, 133] width 39 height 5
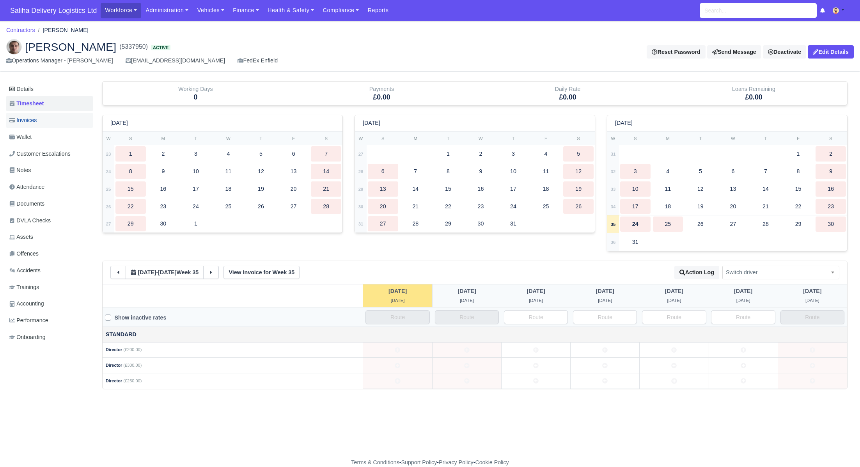
click at [41, 123] on link "Invoices" at bounding box center [49, 120] width 87 height 15
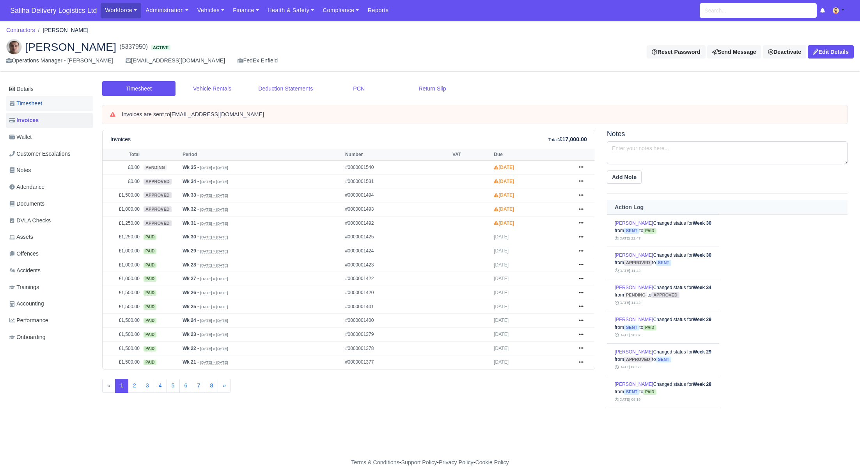
click at [40, 101] on span "Timesheet" at bounding box center [25, 103] width 33 height 9
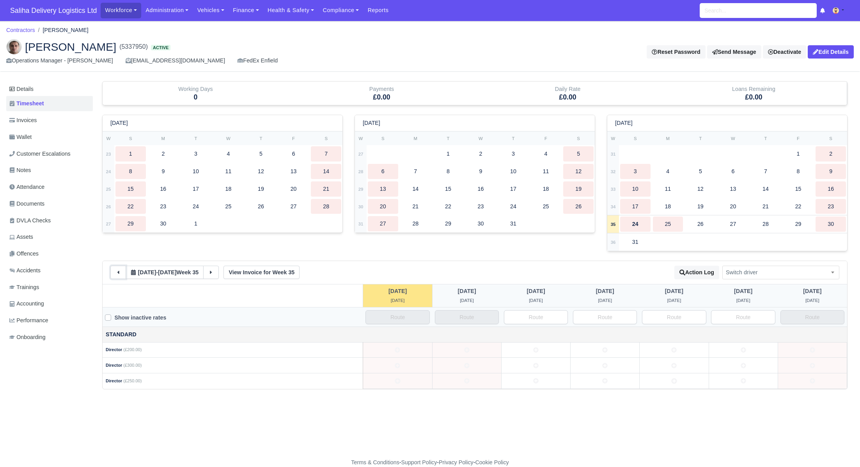
click at [120, 272] on icon at bounding box center [117, 271] width 5 height 5
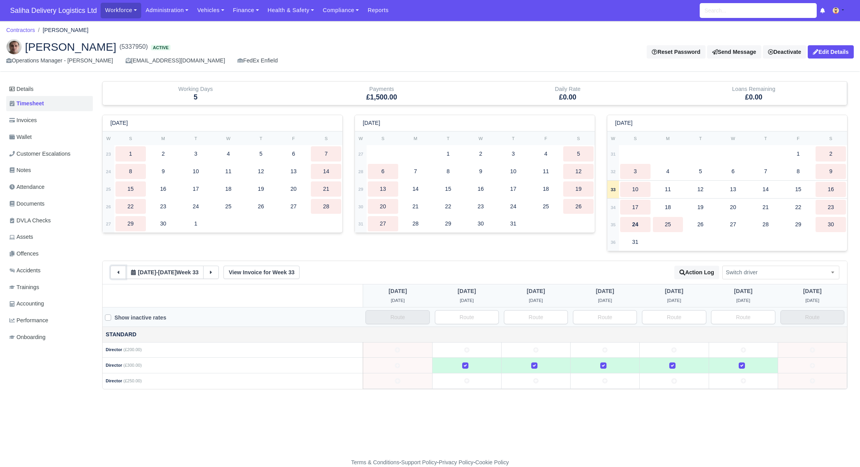
click at [120, 272] on icon at bounding box center [117, 271] width 5 height 5
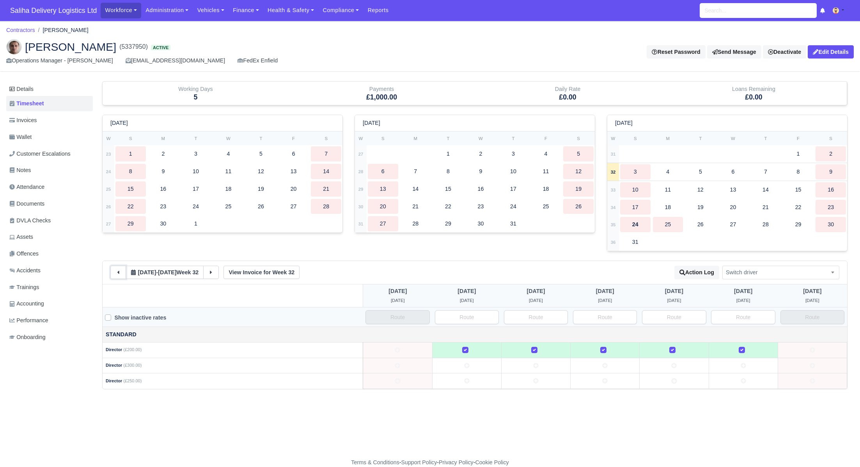
click at [120, 272] on icon at bounding box center [117, 271] width 5 height 5
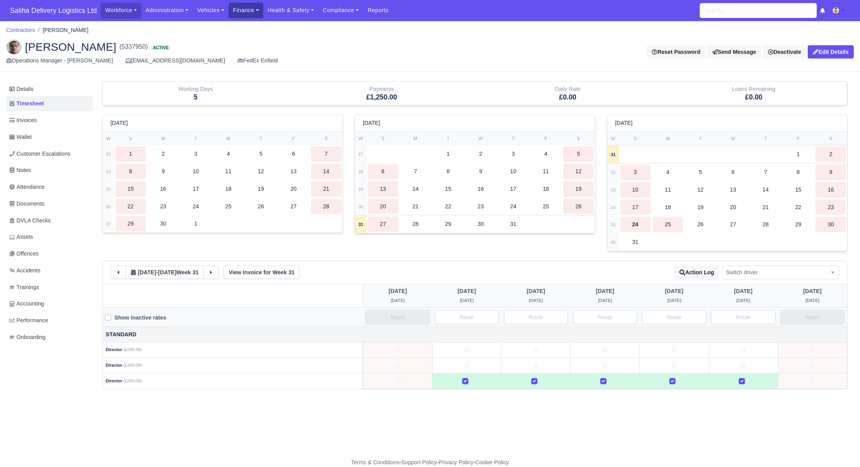
click at [250, 9] on link "Finance" at bounding box center [246, 10] width 35 height 15
click at [249, 29] on link "Invoices" at bounding box center [263, 27] width 63 height 16
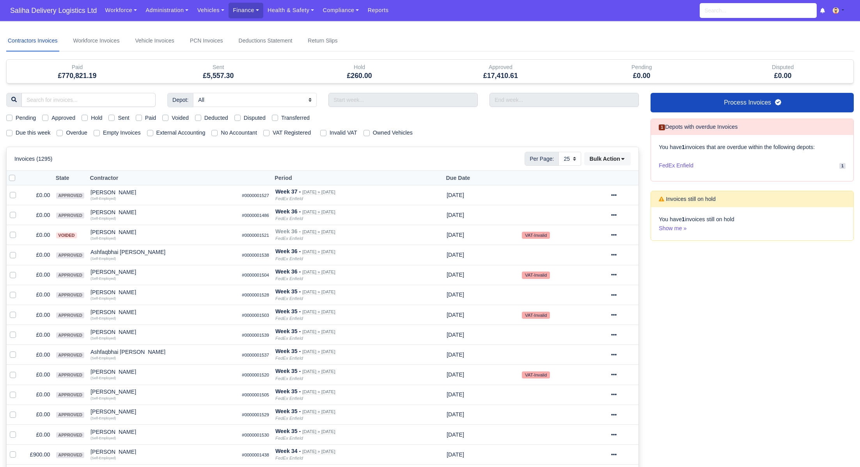
select select "25"
click at [250, 9] on link "Finance" at bounding box center [246, 10] width 35 height 15
click at [259, 62] on link "Payment Types" at bounding box center [263, 60] width 63 height 16
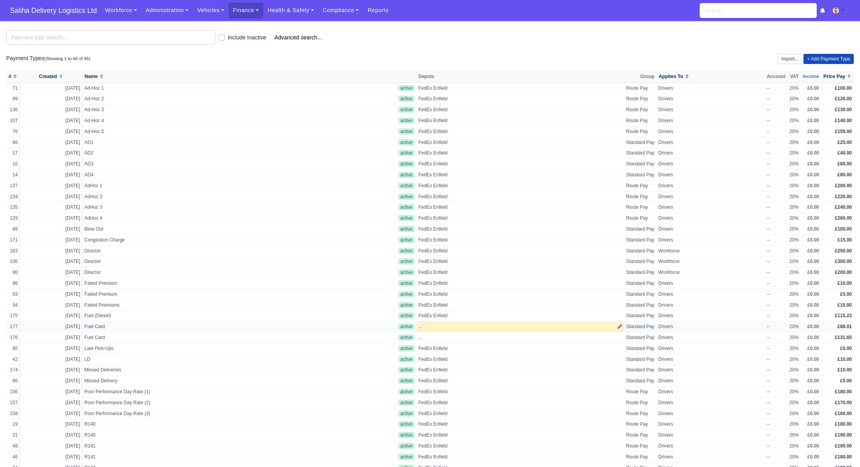
click at [422, 326] on span "..." at bounding box center [420, 326] width 4 height 7
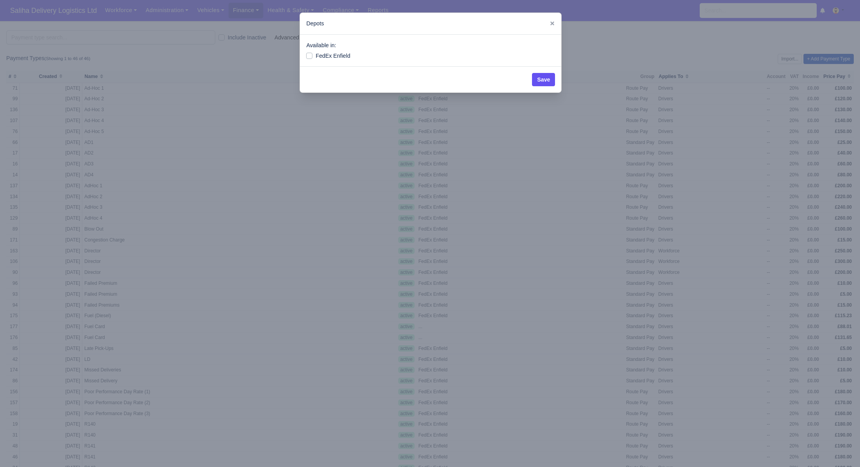
click at [315, 56] on label "FedEx Enfield" at bounding box center [332, 55] width 35 height 9
click at [310, 56] on input "FedEx Enfield" at bounding box center [309, 54] width 6 height 6
checkbox input "true"
click at [546, 80] on button "Save" at bounding box center [543, 79] width 23 height 13
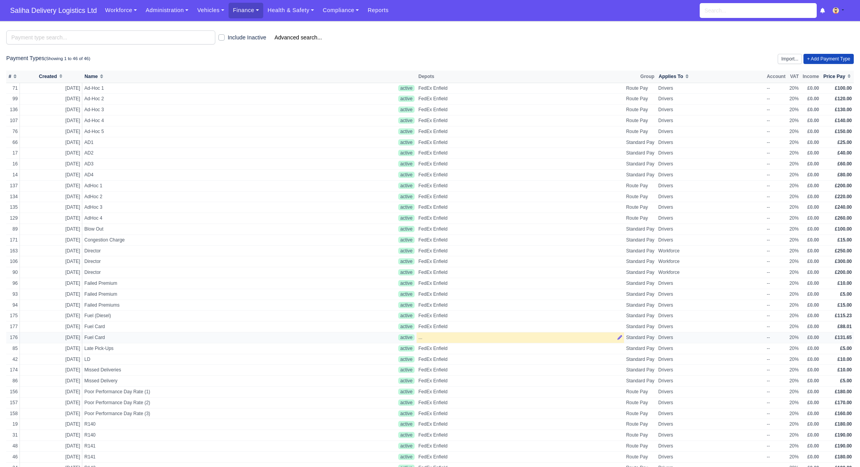
click at [419, 334] on span "..." at bounding box center [420, 337] width 4 height 7
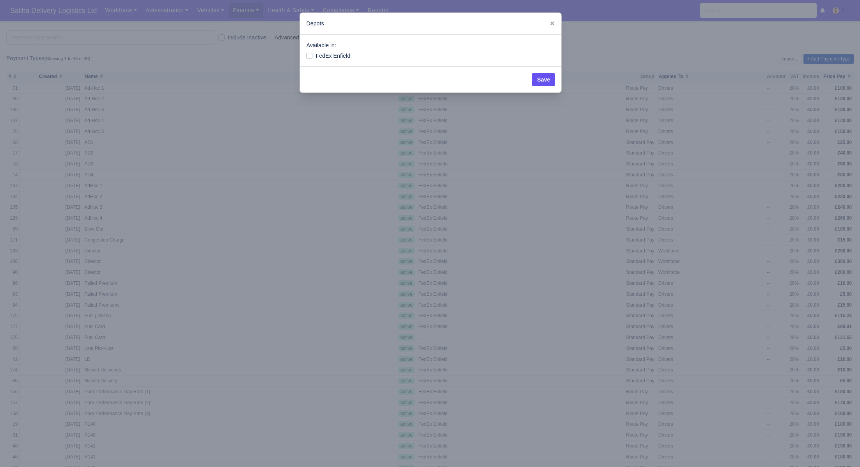
click at [315, 53] on label "FedEx Enfield" at bounding box center [332, 55] width 35 height 9
click at [310, 53] on input "FedEx Enfield" at bounding box center [309, 54] width 6 height 6
checkbox input "true"
click at [540, 79] on button "Save" at bounding box center [543, 79] width 23 height 13
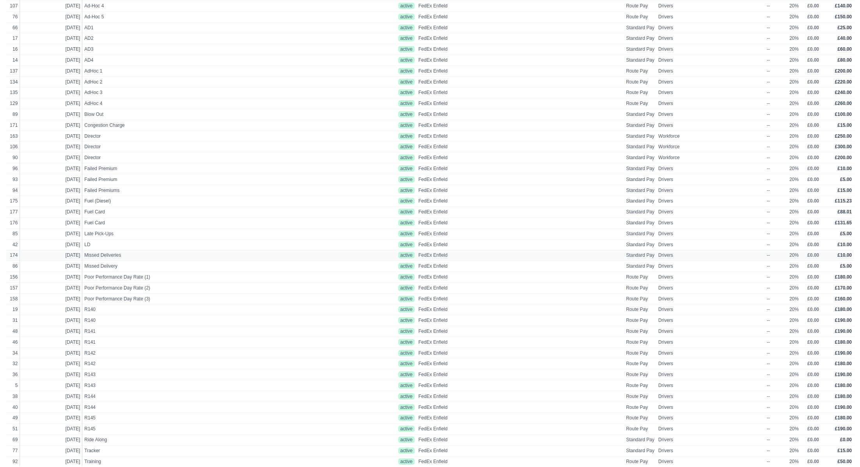
scroll to position [118, 0]
click at [92, 131] on span "Director" at bounding box center [171, 132] width 175 height 7
select select "standard"
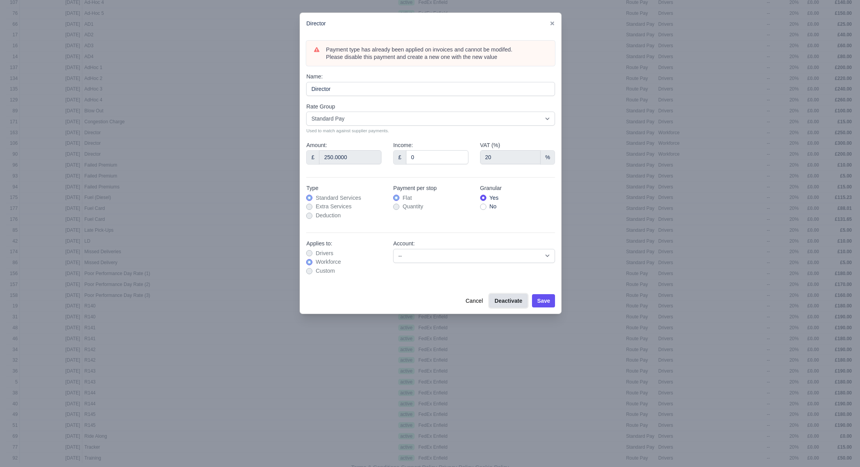
click at [502, 300] on button "Deactivate" at bounding box center [508, 300] width 38 height 13
click at [540, 302] on button "Save" at bounding box center [543, 300] width 23 height 13
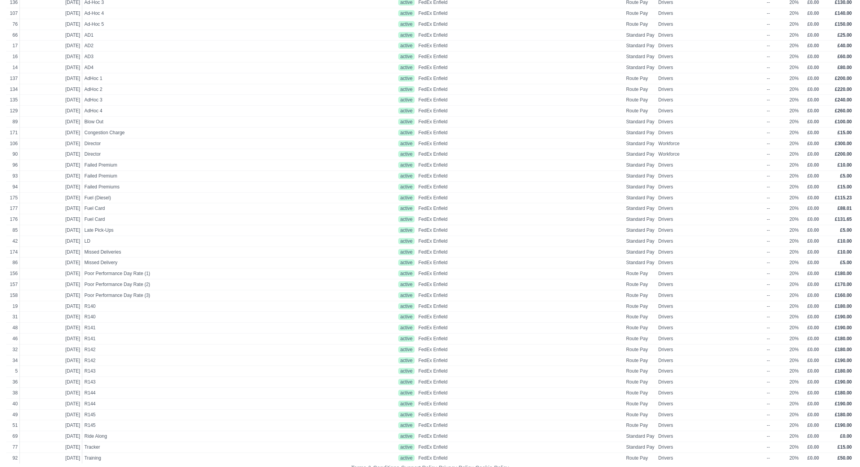
scroll to position [0, 0]
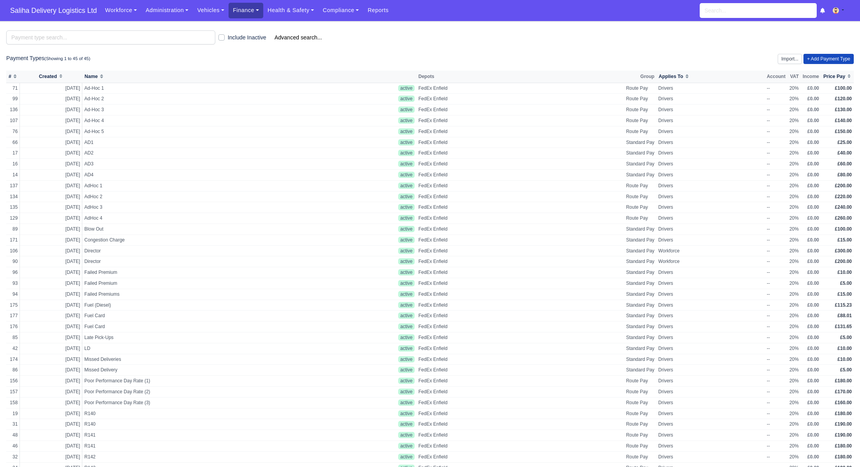
click at [252, 16] on link "Finance" at bounding box center [246, 10] width 35 height 15
click at [253, 60] on link "Payment Types" at bounding box center [263, 60] width 63 height 16
click at [248, 5] on link "Finance" at bounding box center [246, 10] width 35 height 15
click at [252, 61] on link "Payment Types" at bounding box center [263, 60] width 63 height 16
click at [835, 58] on link "+ Add Payment Type" at bounding box center [828, 59] width 50 height 10
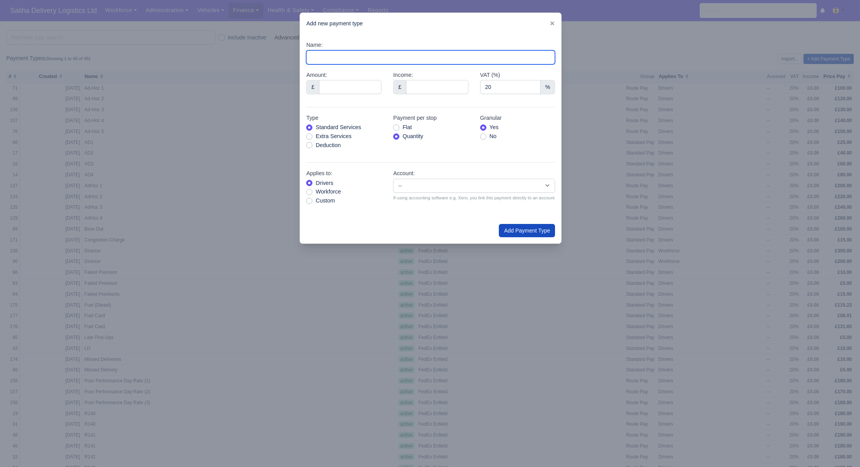
click at [392, 58] on input "Name:" at bounding box center [430, 57] width 249 height 14
type input "Director"
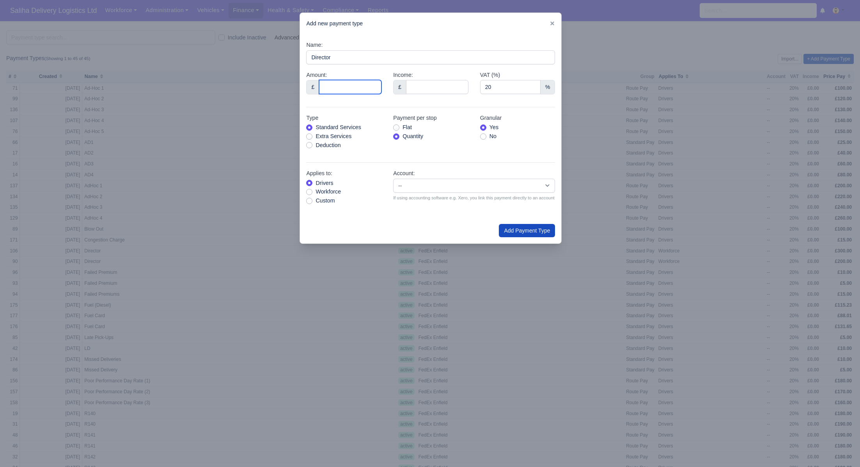
click at [360, 89] on input "Amount:" at bounding box center [350, 87] width 62 height 14
type input "240"
click at [402, 128] on label "Flat" at bounding box center [406, 127] width 9 height 9
click at [395, 128] on input "Flat" at bounding box center [396, 126] width 6 height 6
radio input "true"
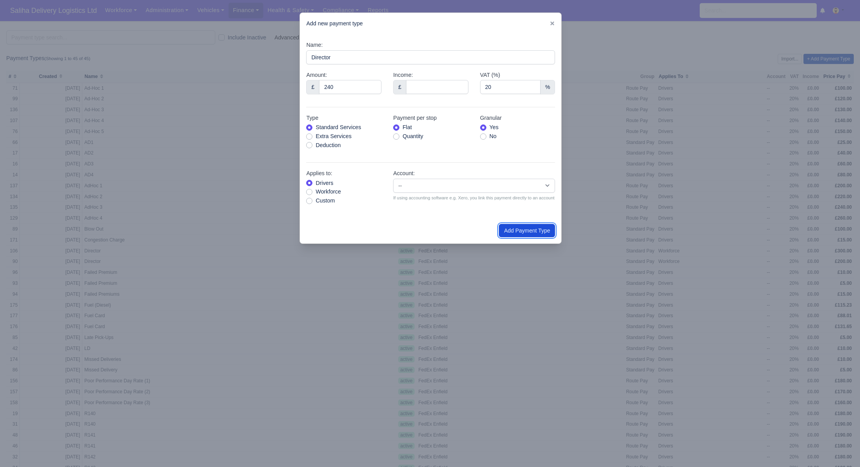
click at [522, 233] on button "Add Payment Type" at bounding box center [527, 230] width 56 height 13
type input "0"
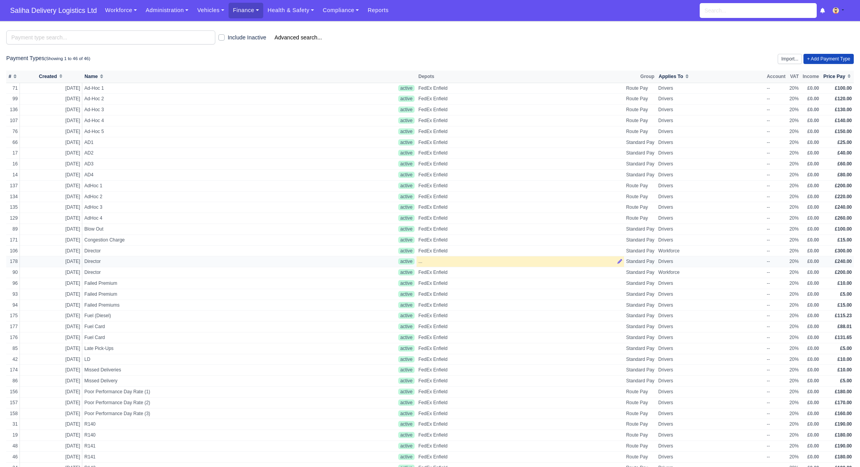
click at [427, 262] on div "..." at bounding box center [520, 261] width 204 height 7
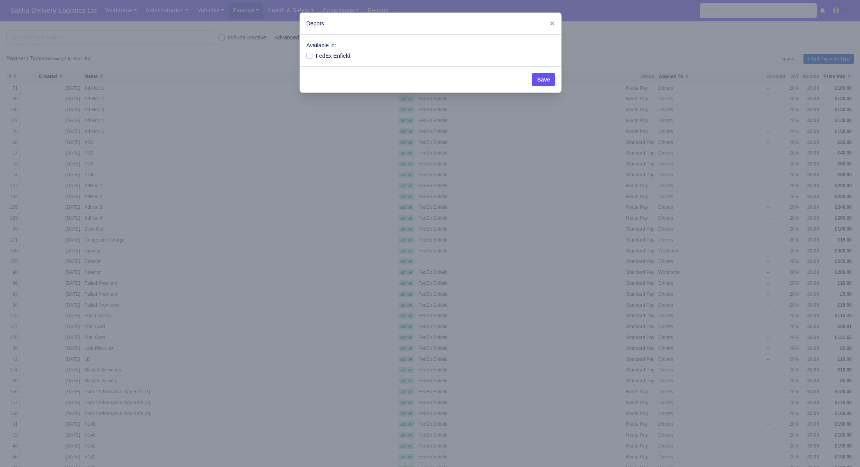
drag, startPoint x: 308, startPoint y: 54, endPoint x: 389, endPoint y: 69, distance: 82.1
click at [315, 54] on label "FedEx Enfield" at bounding box center [332, 55] width 35 height 9
click at [308, 54] on input "FedEx Enfield" at bounding box center [309, 54] width 6 height 6
checkbox input "true"
click at [538, 81] on button "Save" at bounding box center [543, 79] width 23 height 13
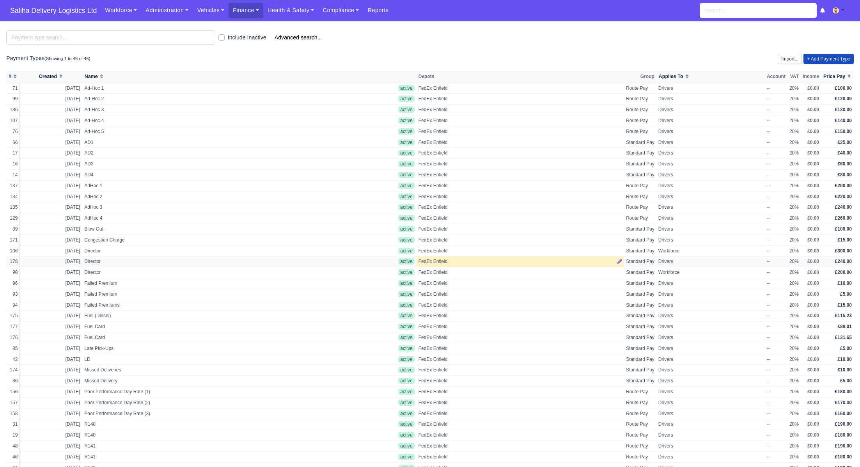
click at [435, 260] on span "FedEx Enfield" at bounding box center [432, 261] width 29 height 7
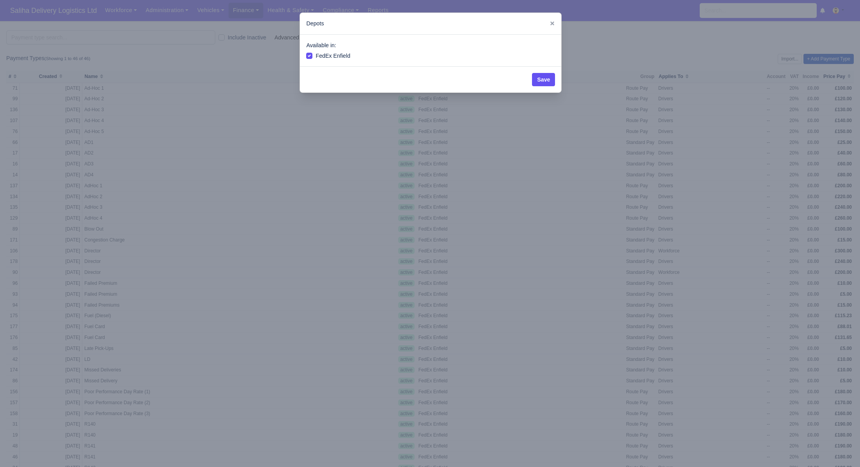
drag, startPoint x: 330, startPoint y: 61, endPoint x: 332, endPoint y: 73, distance: 11.9
click at [330, 65] on div "Available in: FedEx Enfield" at bounding box center [430, 51] width 261 height 32
drag, startPoint x: 137, startPoint y: 278, endPoint x: 119, endPoint y: 253, distance: 31.6
click at [134, 274] on div at bounding box center [430, 233] width 860 height 467
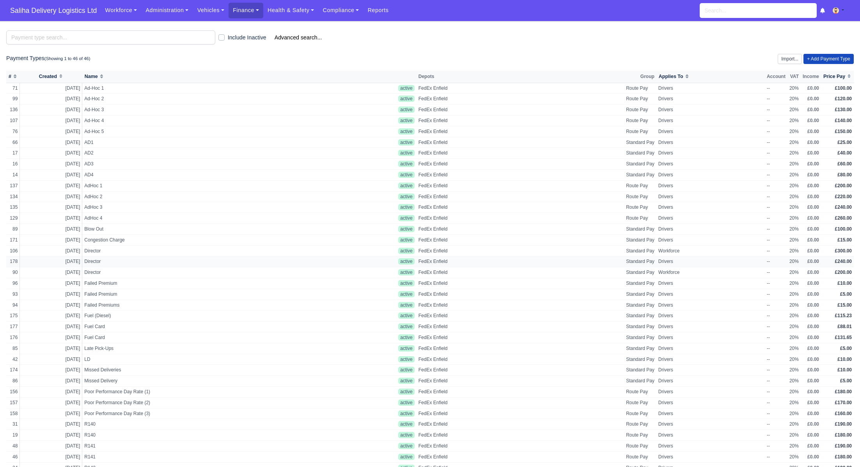
click at [115, 258] on span "Director" at bounding box center [171, 261] width 175 height 7
select select "standard"
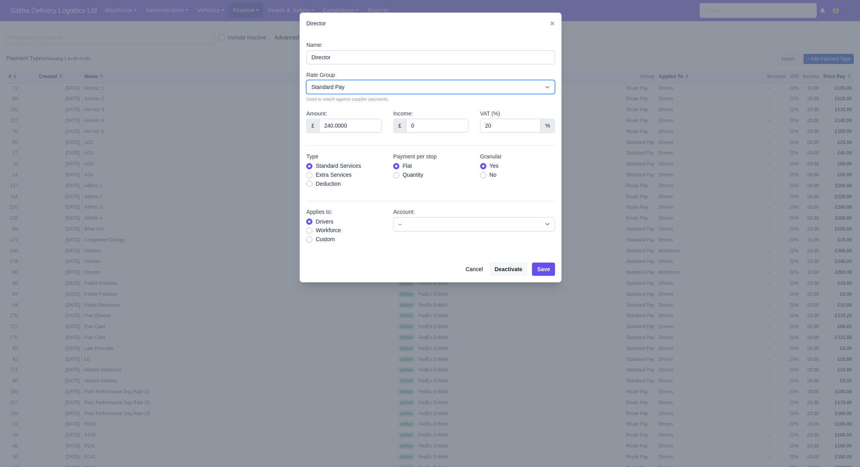
click at [348, 85] on select "-- Standard Pay Route Pay BYOD Miles" at bounding box center [430, 87] width 249 height 14
click at [306, 80] on select "-- Standard Pay Route Pay BYOD Miles" at bounding box center [430, 87] width 249 height 14
click at [545, 270] on button "Save" at bounding box center [543, 268] width 23 height 13
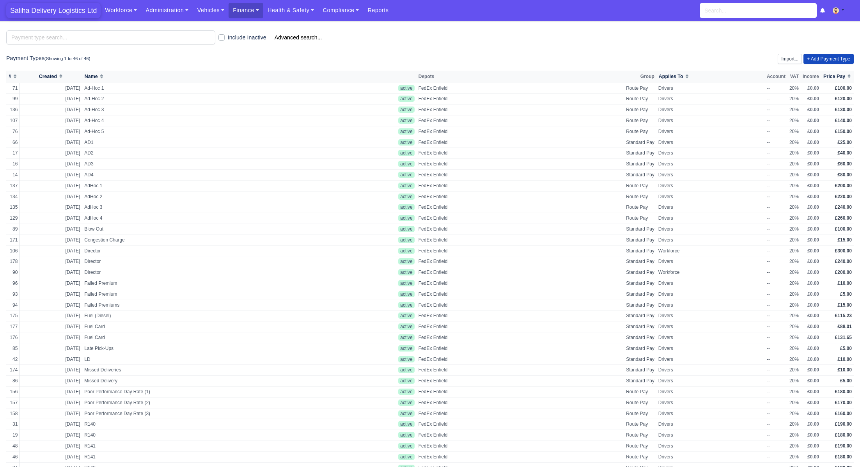
click at [65, 9] on span "Saliha Delivery Logistics Ltd" at bounding box center [53, 11] width 94 height 16
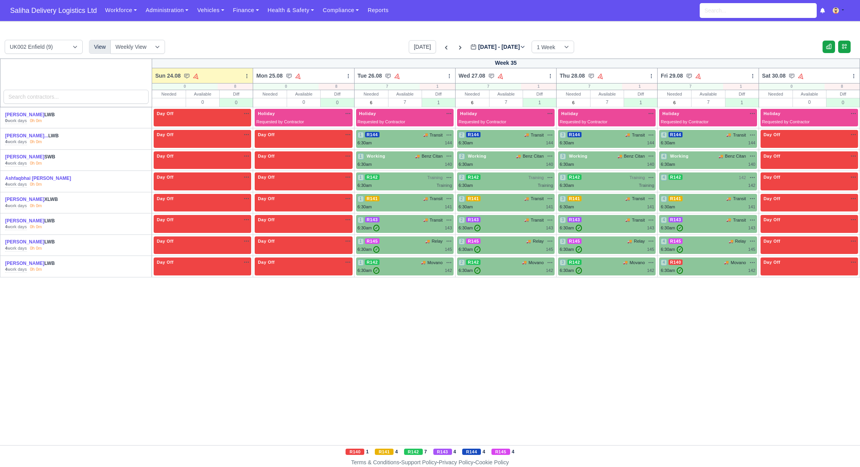
click at [163, 10] on link "Administration" at bounding box center [166, 10] width 51 height 15
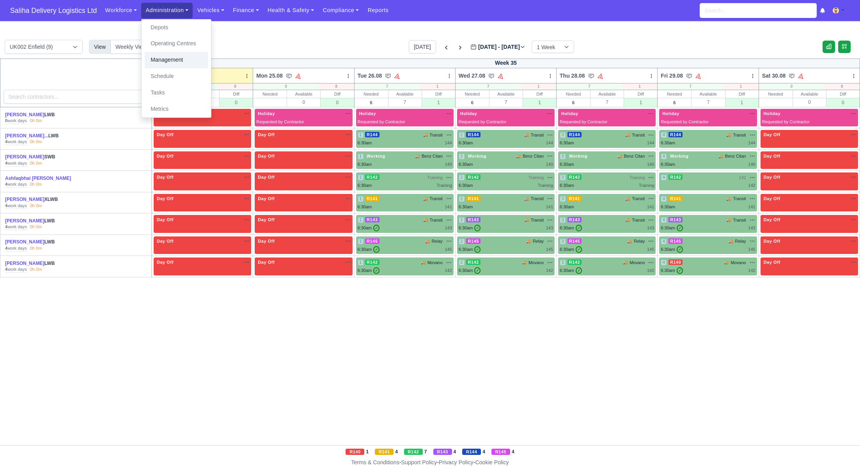
click at [165, 61] on link "Management" at bounding box center [176, 60] width 63 height 16
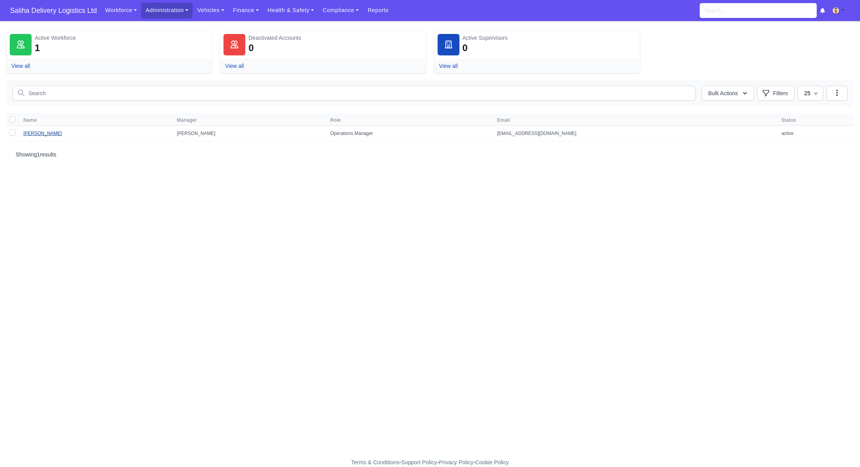
click at [39, 132] on link "[PERSON_NAME]" at bounding box center [42, 133] width 39 height 5
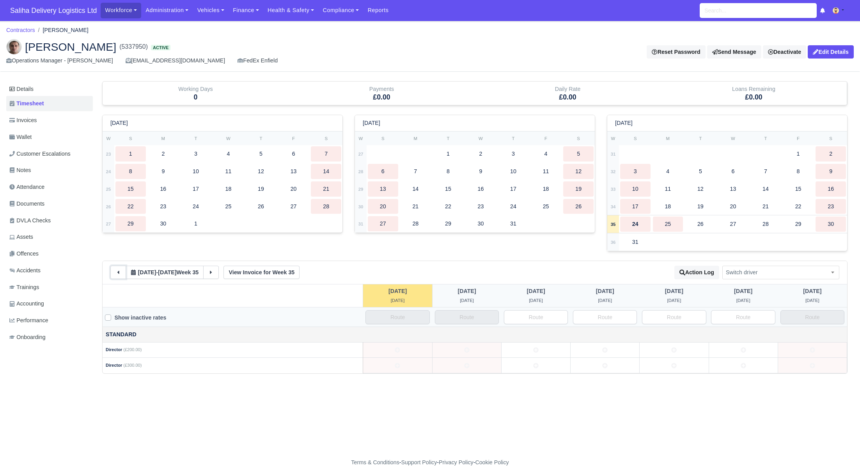
click at [122, 276] on button at bounding box center [118, 272] width 16 height 13
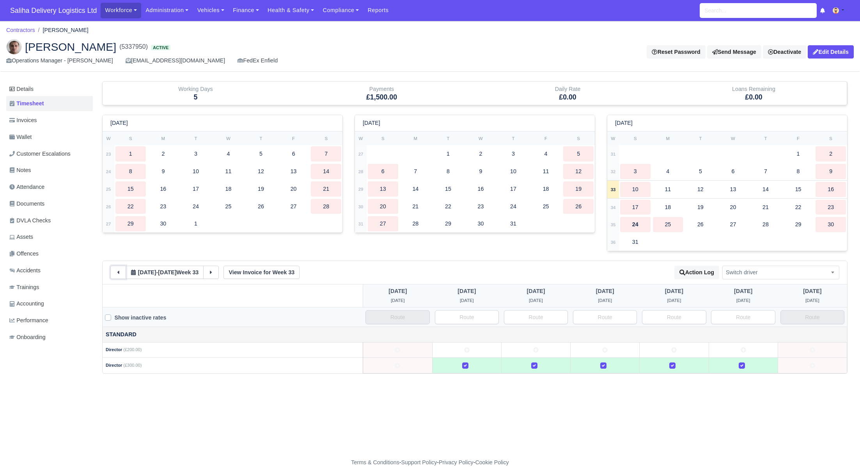
click at [122, 276] on button at bounding box center [118, 272] width 16 height 13
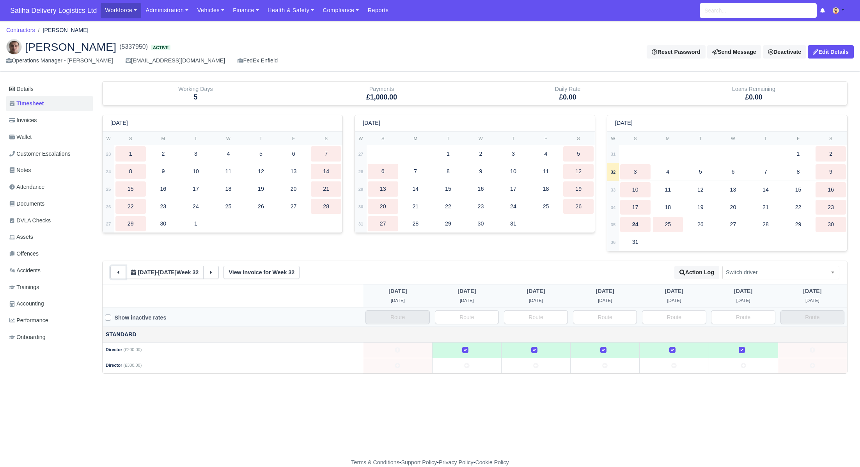
click at [122, 276] on button at bounding box center [118, 272] width 16 height 13
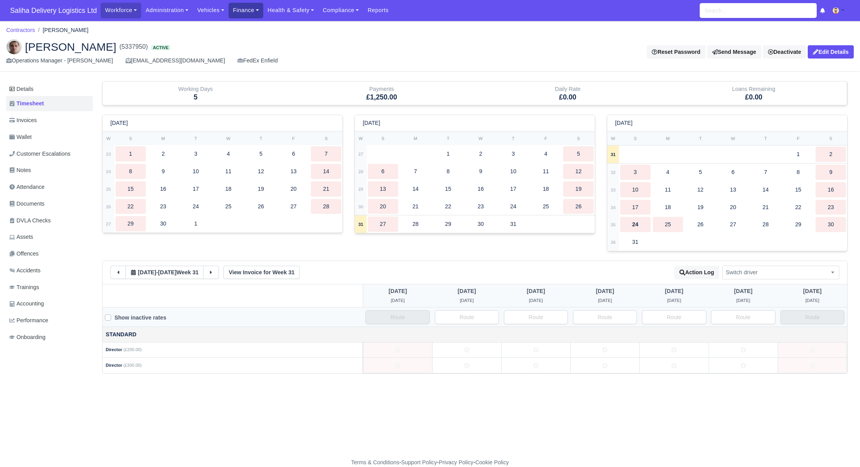
click at [250, 8] on link "Finance" at bounding box center [246, 10] width 35 height 15
click at [251, 25] on link "Invoices" at bounding box center [263, 27] width 63 height 16
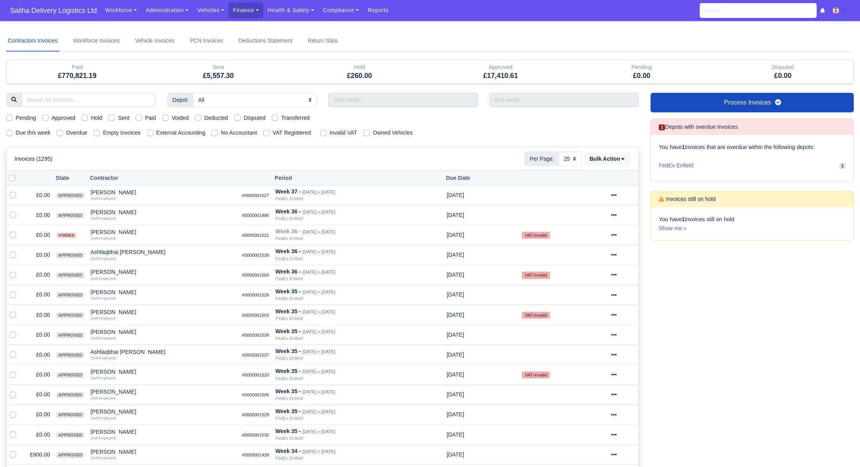
select select "25"
click at [262, 16] on link "Finance" at bounding box center [246, 10] width 35 height 15
click at [260, 63] on link "Payment Types" at bounding box center [263, 60] width 63 height 16
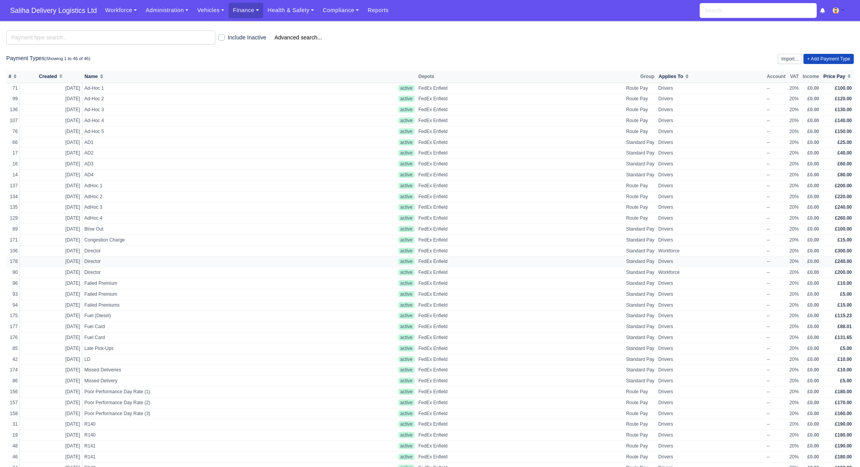
click at [99, 262] on span "Director" at bounding box center [171, 261] width 175 height 7
select select "standard"
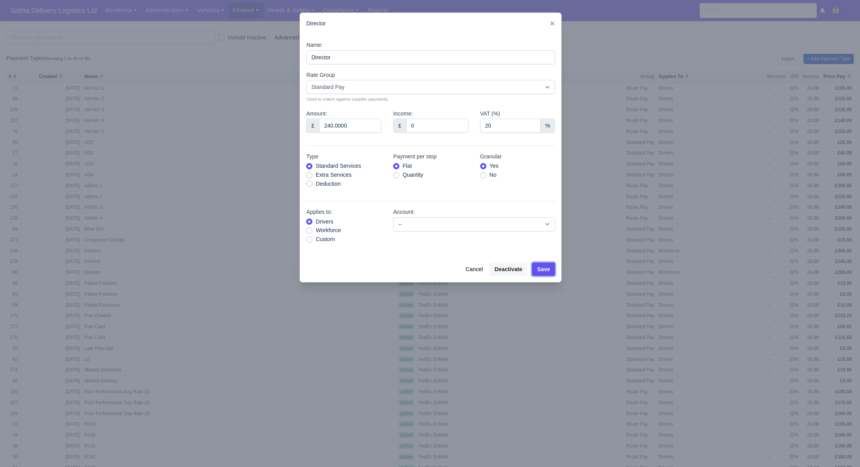
click at [542, 271] on button "Save" at bounding box center [543, 268] width 23 height 13
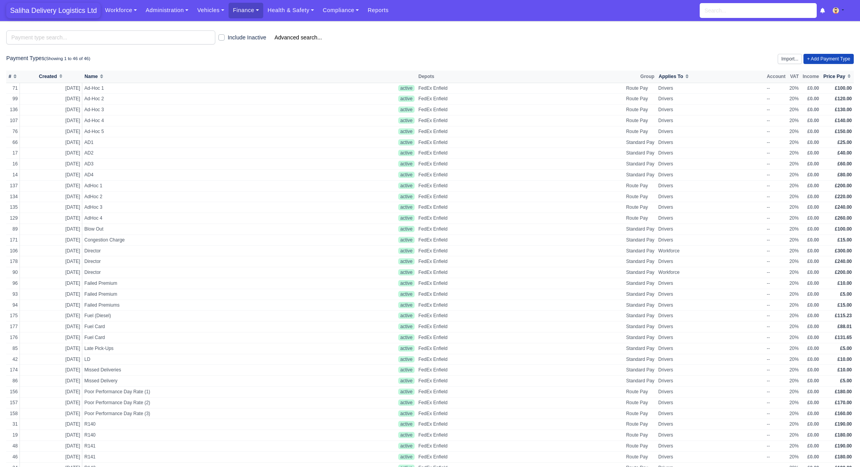
click at [58, 11] on span "Saliha Delivery Logistics Ltd" at bounding box center [53, 11] width 94 height 16
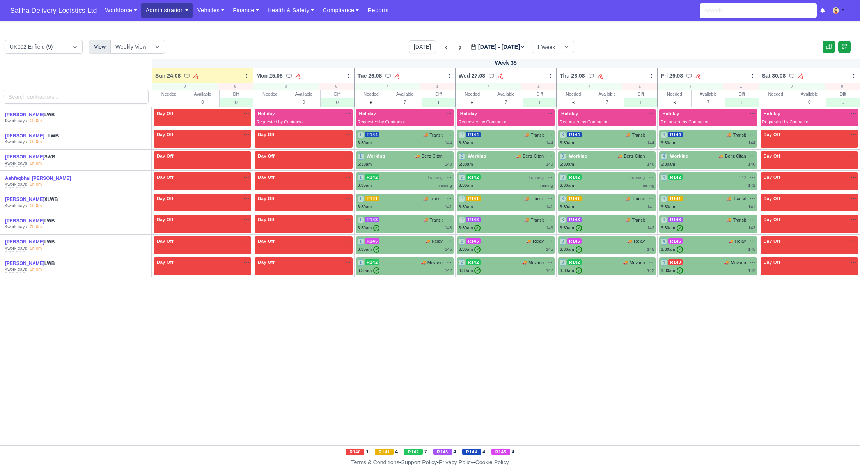
click at [170, 13] on link "Administration" at bounding box center [166, 10] width 51 height 15
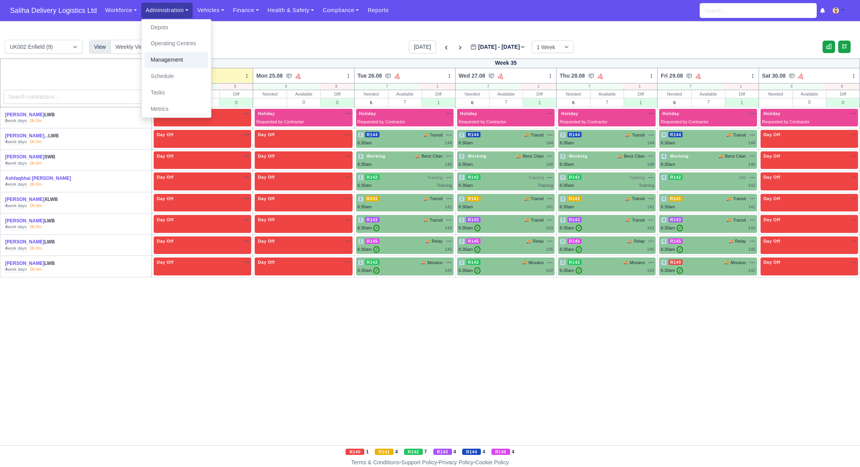
click at [170, 57] on link "Management" at bounding box center [176, 60] width 63 height 16
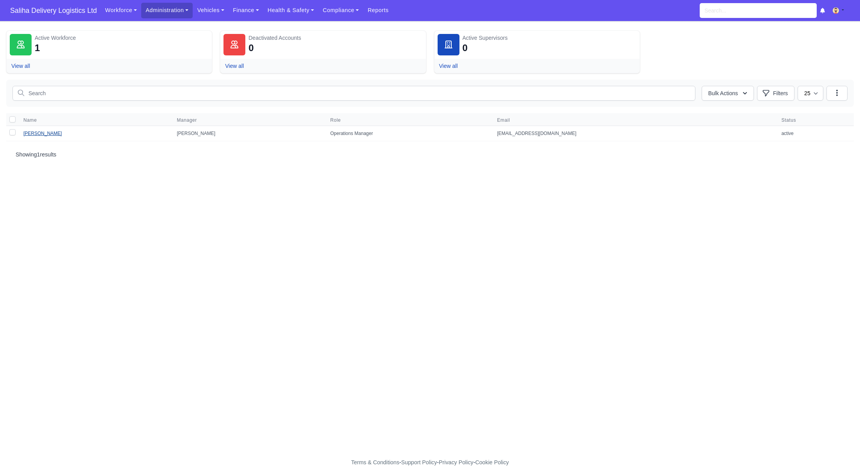
click at [48, 134] on link "[PERSON_NAME]" at bounding box center [42, 133] width 39 height 5
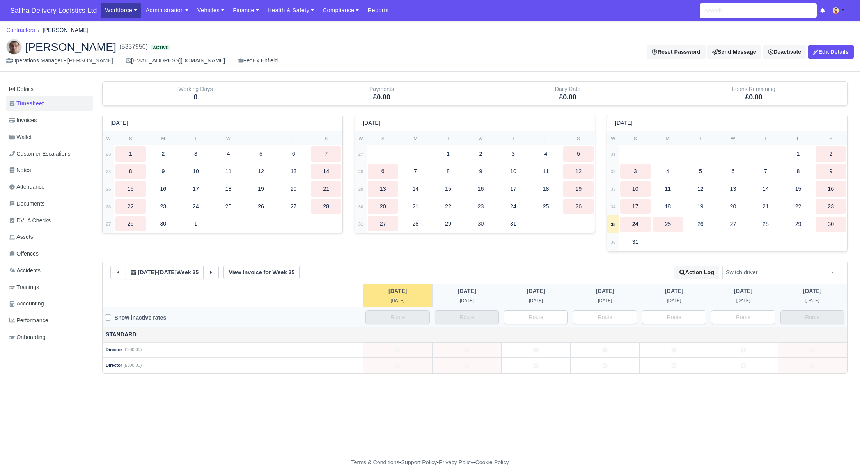
click at [117, 5] on link "Workforce" at bounding box center [121, 10] width 41 height 15
click at [129, 62] on link "Leave Requests" at bounding box center [135, 60] width 63 height 16
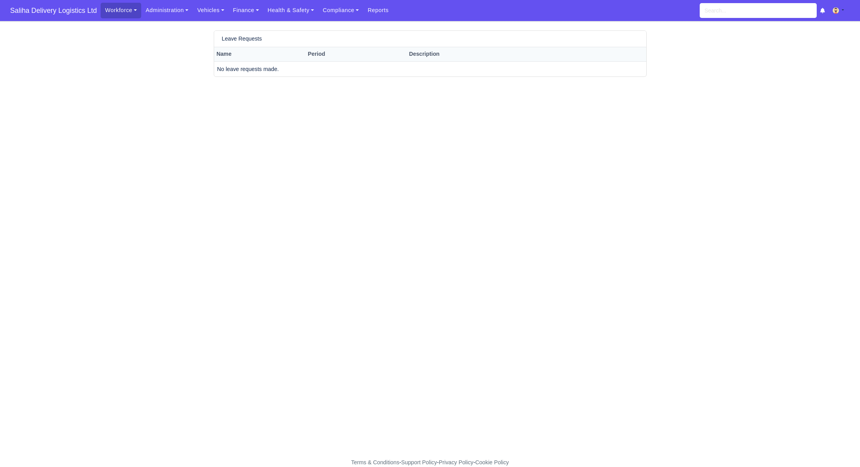
click at [122, 11] on link "Workforce" at bounding box center [121, 10] width 41 height 15
click at [161, 12] on link "Administration" at bounding box center [166, 10] width 51 height 15
click at [161, 58] on link "Management" at bounding box center [176, 60] width 63 height 16
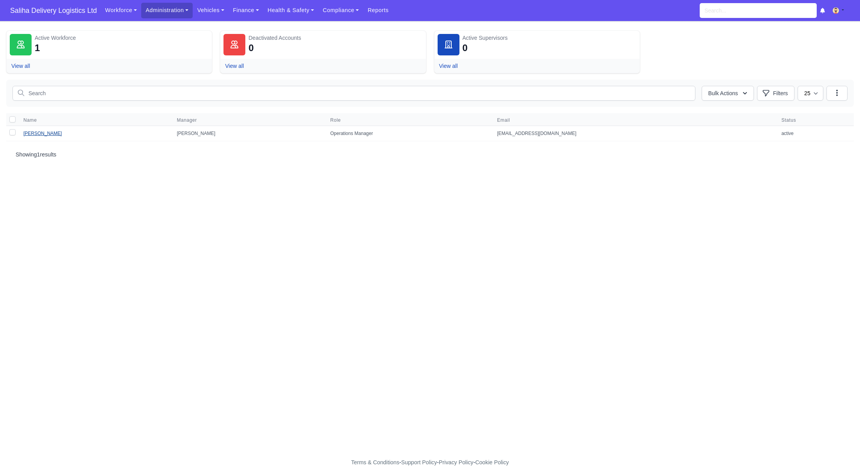
click at [39, 135] on link "Samir Moussaoui" at bounding box center [42, 133] width 39 height 5
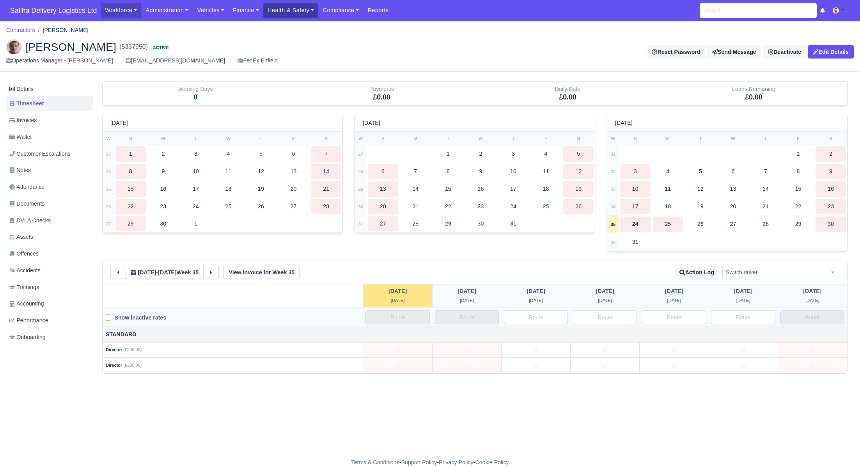
click at [283, 11] on link "Health & Safety" at bounding box center [290, 10] width 55 height 15
click at [246, 12] on link "Finance" at bounding box center [246, 10] width 35 height 15
click at [259, 62] on link "Payment Types" at bounding box center [263, 60] width 63 height 16
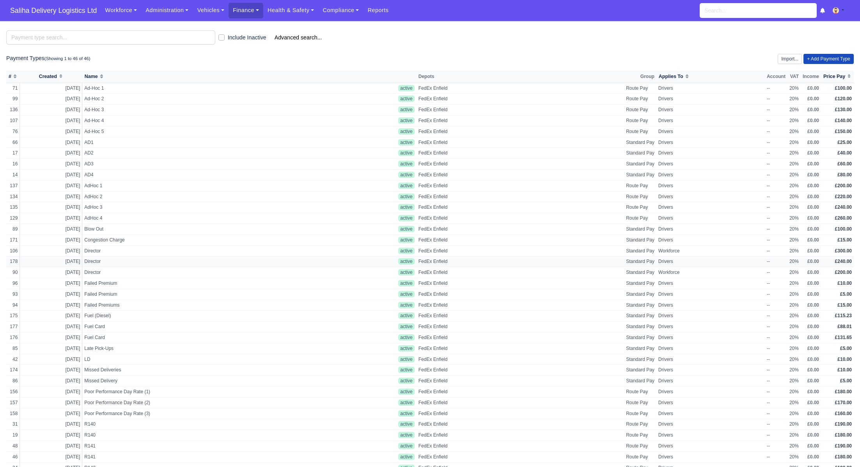
click at [106, 258] on span "Director" at bounding box center [171, 261] width 175 height 7
select select "standard"
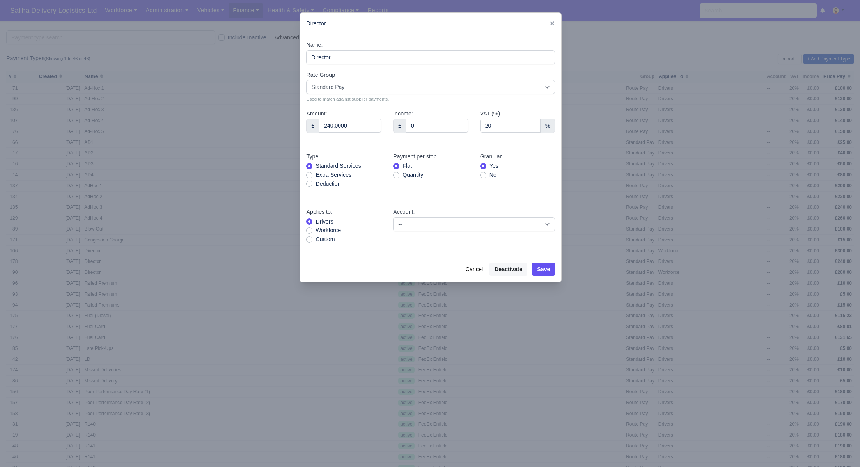
click at [315, 229] on label "Workforce" at bounding box center [327, 230] width 25 height 9
click at [309, 229] on input "Workforce" at bounding box center [309, 229] width 6 height 6
radio input "true"
click at [540, 271] on button "Save" at bounding box center [543, 268] width 23 height 13
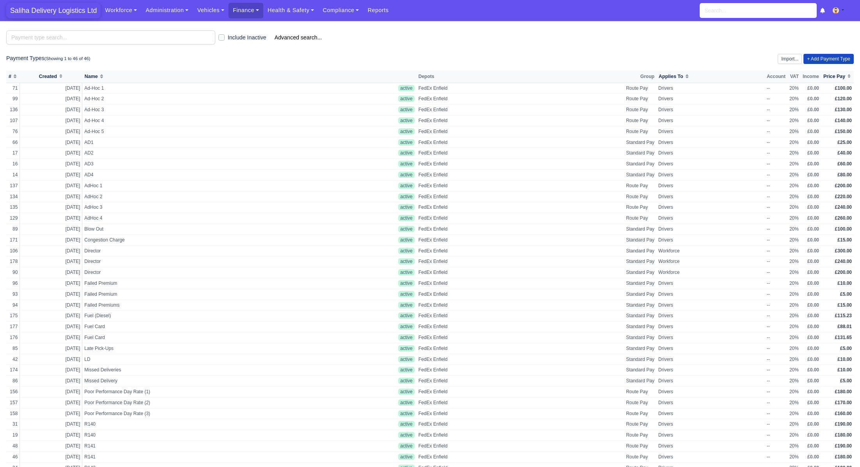
drag, startPoint x: 46, startPoint y: 8, endPoint x: 52, endPoint y: 12, distance: 7.9
click at [46, 8] on span "Saliha Delivery Logistics Ltd" at bounding box center [53, 11] width 94 height 16
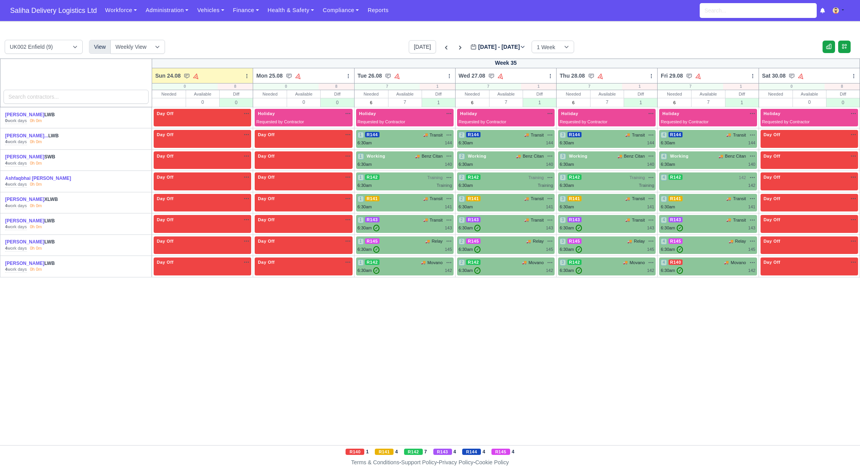
click at [172, 21] on nav "Saliha Delivery Logistics Ltd Workforce Manpower Expiring Documents Leave Reque…" at bounding box center [430, 10] width 860 height 21
click at [172, 14] on link "Administration" at bounding box center [166, 10] width 51 height 15
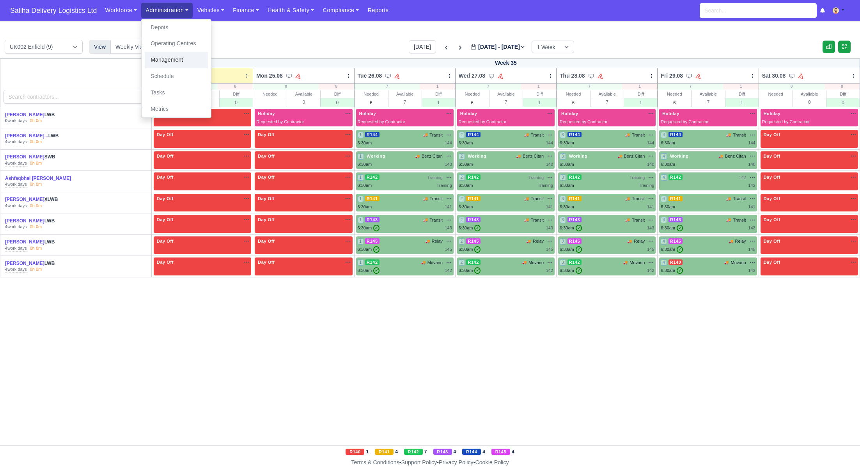
click at [164, 59] on link "Management" at bounding box center [176, 60] width 63 height 16
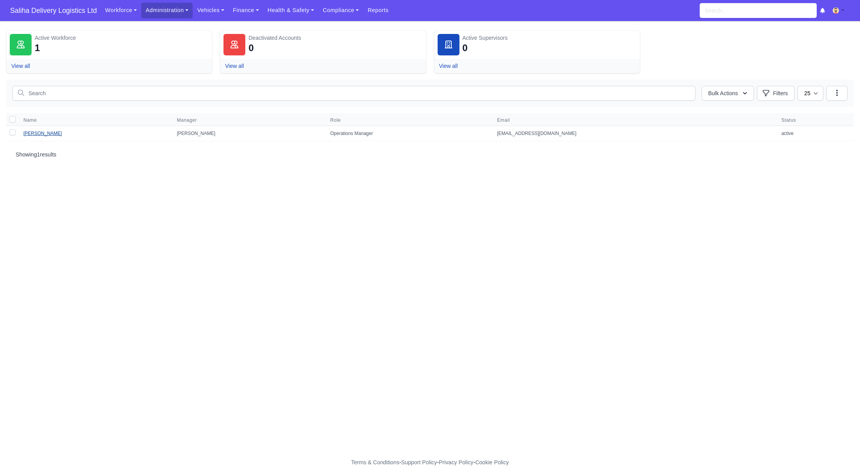
click at [40, 132] on link "[PERSON_NAME]" at bounding box center [42, 133] width 39 height 5
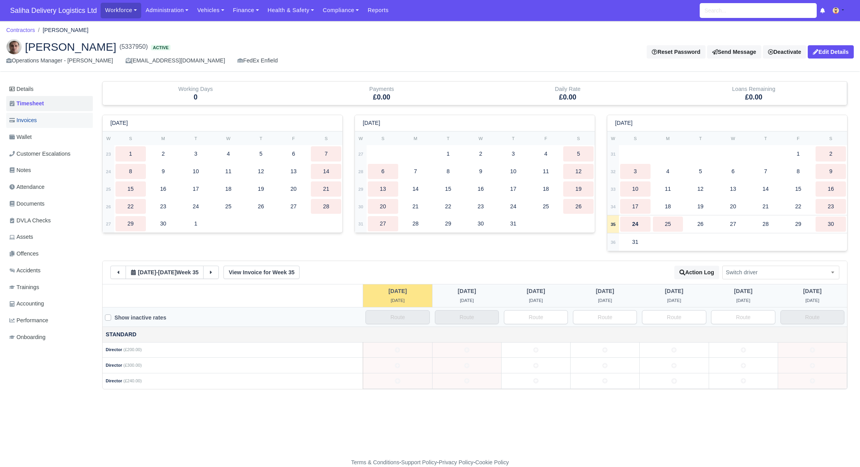
click at [37, 121] on span "Invoices" at bounding box center [22, 120] width 27 height 9
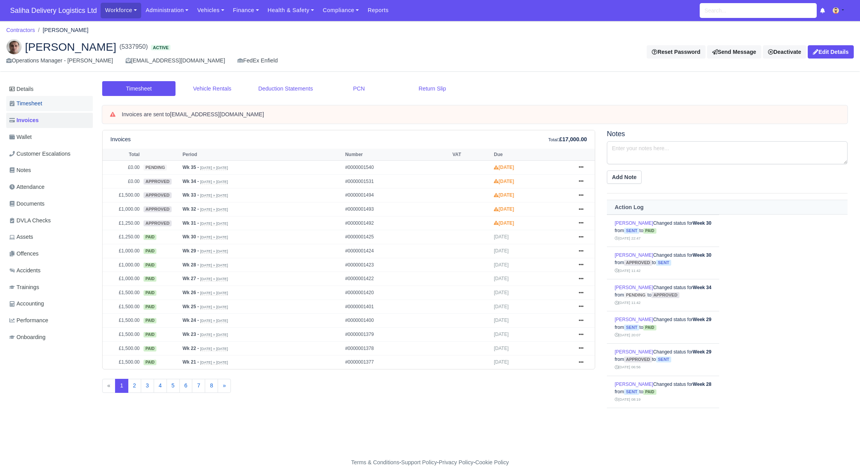
click at [36, 104] on span "Timesheet" at bounding box center [25, 103] width 33 height 9
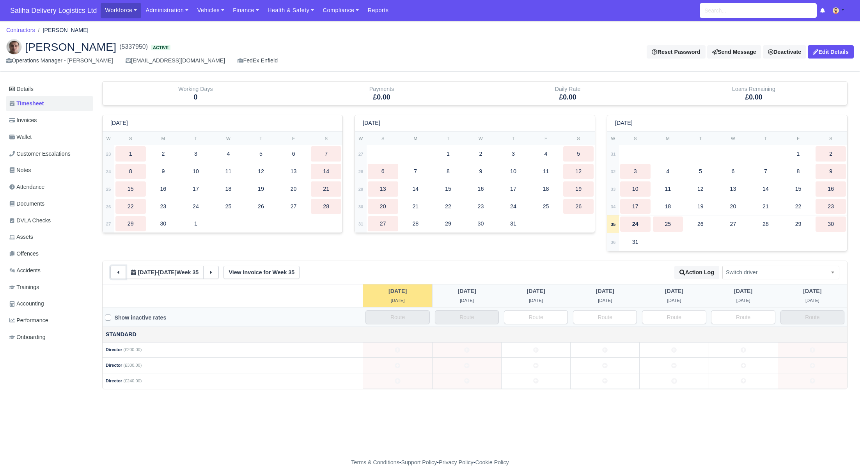
click at [119, 274] on icon at bounding box center [117, 271] width 5 height 5
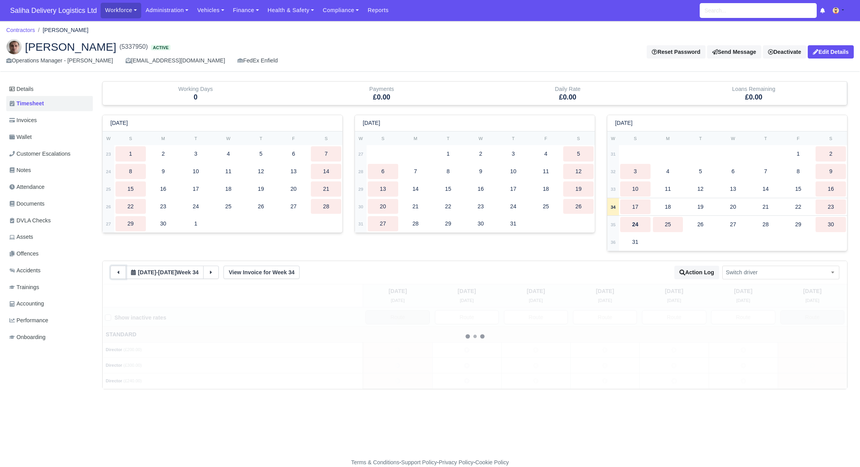
click at [119, 274] on icon at bounding box center [117, 271] width 5 height 5
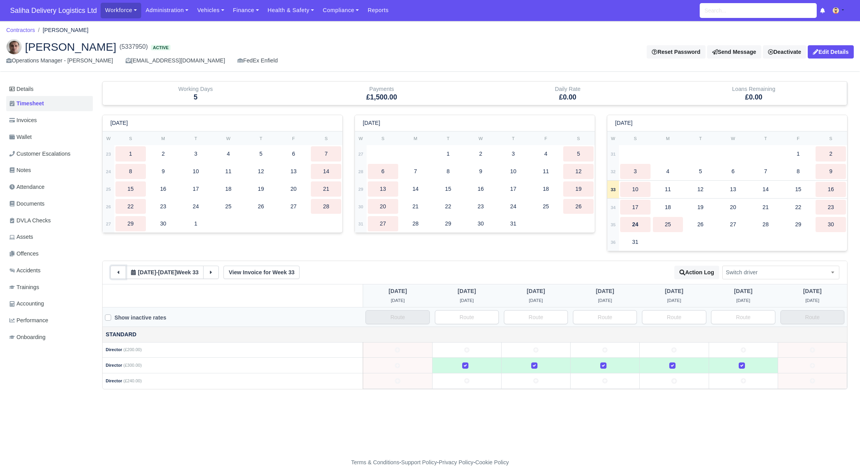
click at [119, 274] on icon at bounding box center [117, 271] width 5 height 5
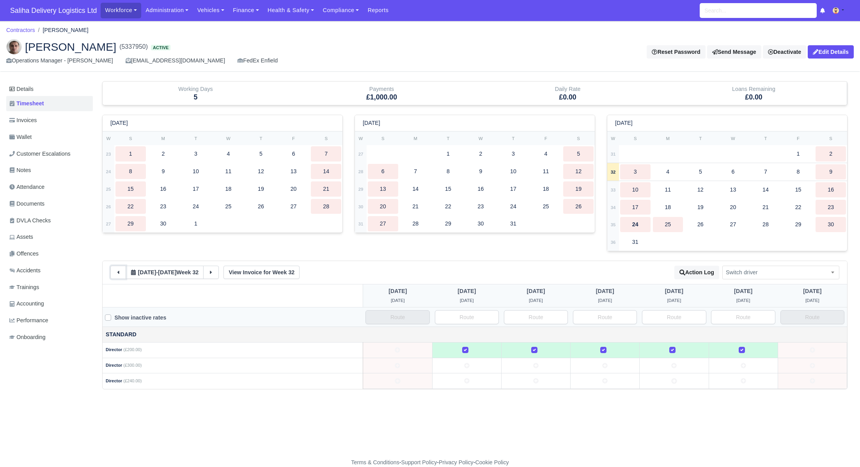
click at [119, 274] on icon at bounding box center [117, 271] width 5 height 5
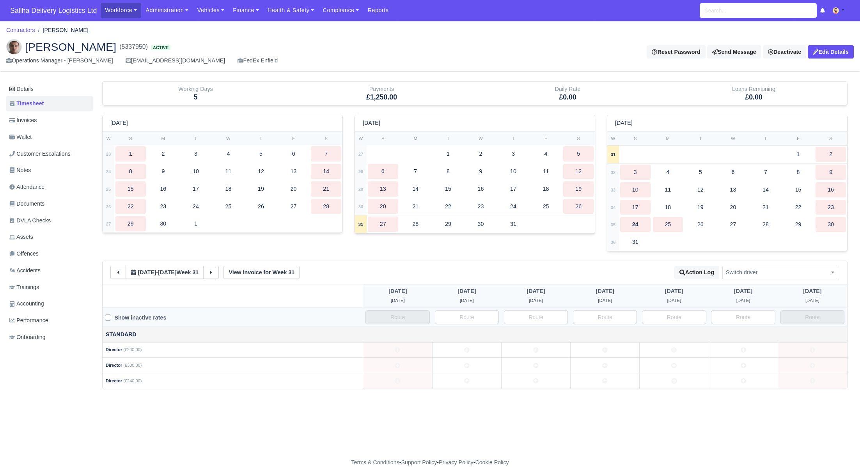
drag, startPoint x: 465, startPoint y: 378, endPoint x: 488, endPoint y: 377, distance: 23.4
click at [465, 378] on icon at bounding box center [466, 380] width 5 height 5
click at [539, 377] on td at bounding box center [535, 381] width 69 height 16
drag, startPoint x: 611, startPoint y: 384, endPoint x: 628, endPoint y: 386, distance: 16.9
click at [611, 384] on td at bounding box center [604, 381] width 69 height 16
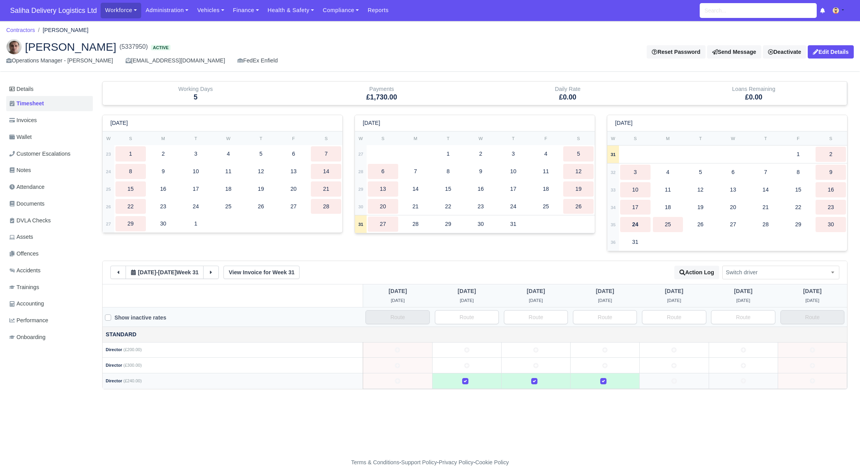
click at [681, 383] on td at bounding box center [674, 381] width 69 height 16
click at [741, 382] on td at bounding box center [743, 381] width 69 height 16
click at [474, 316] on input "text" at bounding box center [467, 317] width 64 height 14
type input "d"
drag, startPoint x: 456, startPoint y: 313, endPoint x: 489, endPoint y: 313, distance: 32.8
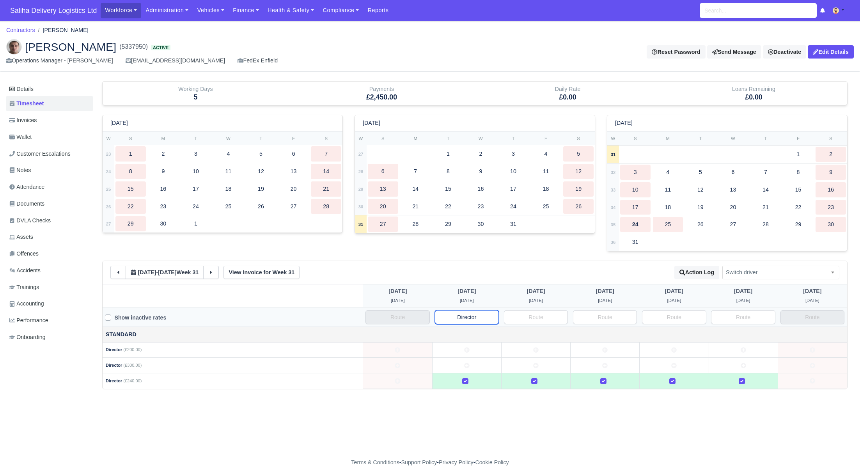
click at [489, 313] on input "Director" at bounding box center [467, 317] width 64 height 14
type input "Director"
click at [538, 317] on input "text" at bounding box center [536, 317] width 64 height 14
paste input "Director"
type input "Director"
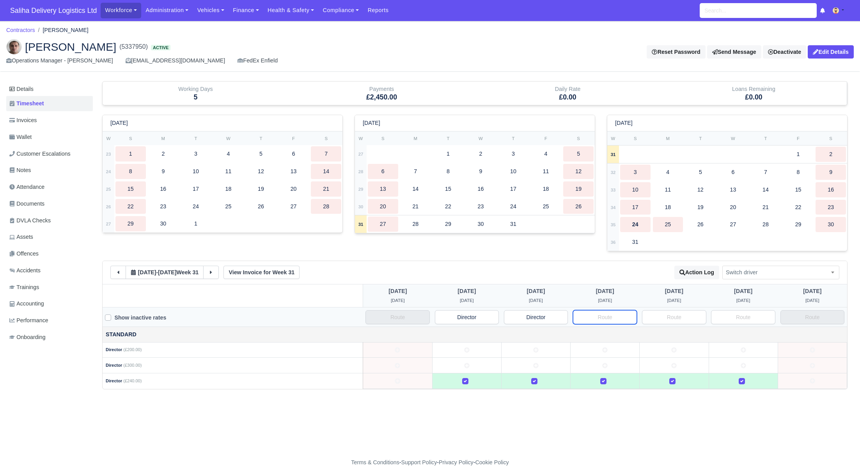
click at [592, 321] on input "text" at bounding box center [605, 317] width 64 height 14
paste input "Director"
type input "Director"
click at [673, 321] on input "text" at bounding box center [674, 317] width 64 height 14
paste input "Director"
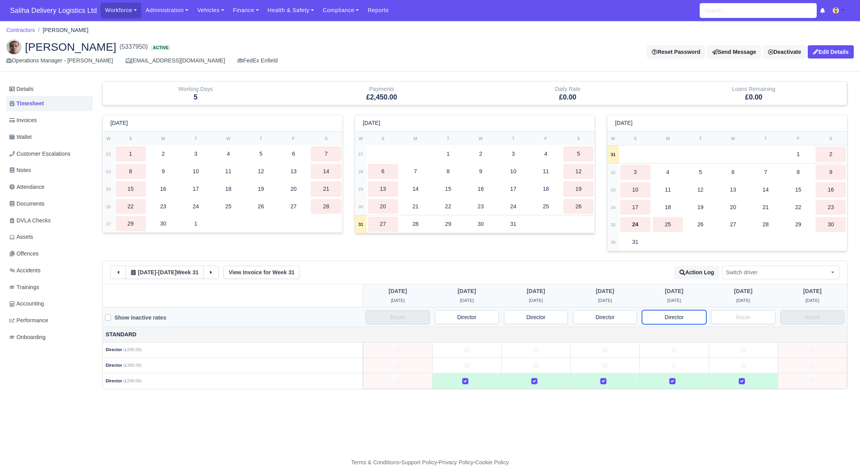
type input "Director"
click at [733, 317] on input "text" at bounding box center [743, 317] width 64 height 14
paste input "Director"
type input "Director"
drag, startPoint x: 213, startPoint y: 266, endPoint x: 290, endPoint y: 298, distance: 83.2
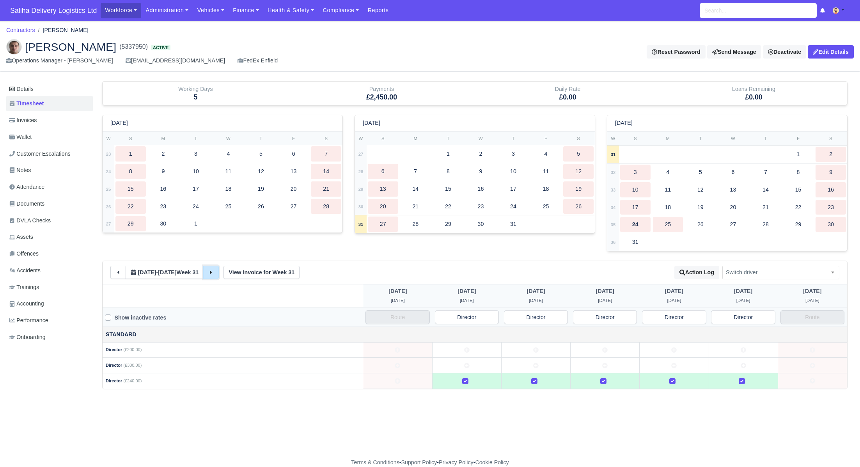
click at [213, 266] on button at bounding box center [211, 272] width 16 height 13
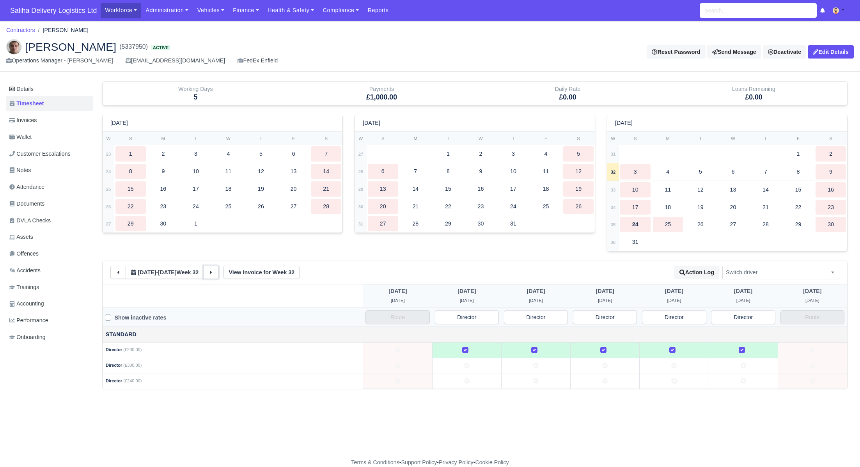
click at [214, 269] on icon at bounding box center [210, 271] width 5 height 5
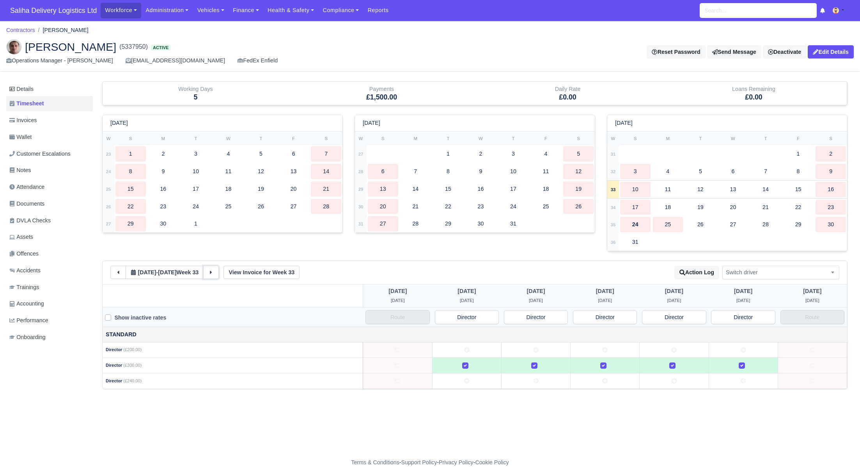
click at [214, 269] on icon at bounding box center [210, 271] width 5 height 5
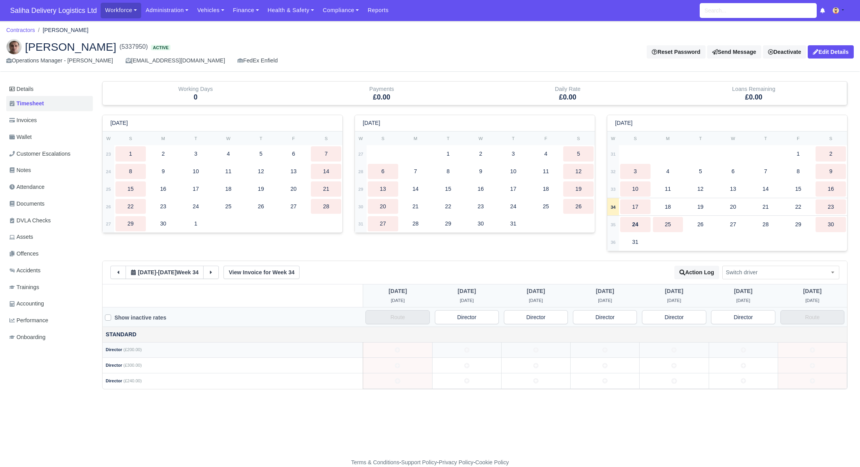
click at [464, 349] on icon at bounding box center [466, 349] width 5 height 5
click at [529, 349] on td at bounding box center [535, 350] width 69 height 16
click at [611, 354] on td at bounding box center [604, 350] width 69 height 16
click at [677, 351] on td at bounding box center [674, 350] width 69 height 16
click at [746, 350] on td at bounding box center [743, 350] width 69 height 16
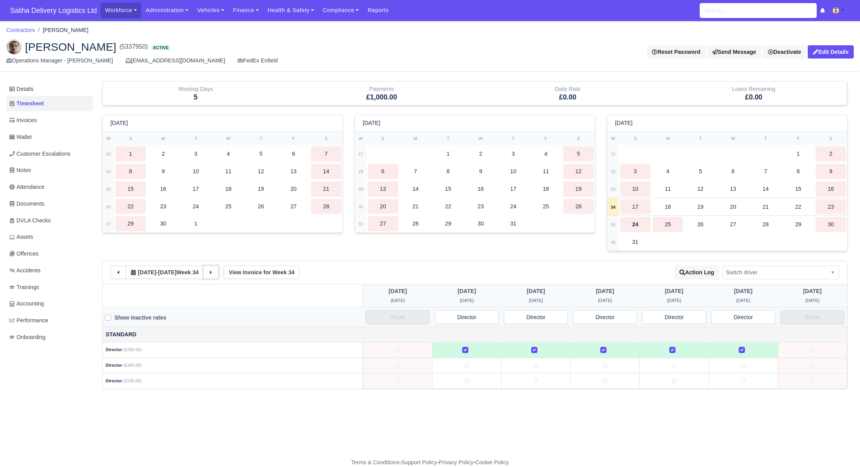
click at [214, 271] on icon at bounding box center [210, 271] width 5 height 5
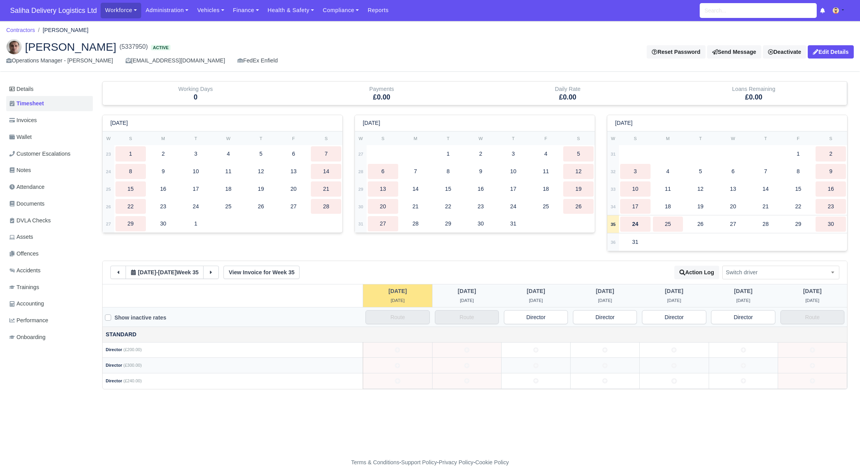
click at [539, 364] on icon at bounding box center [535, 365] width 5 height 5
click at [578, 365] on td at bounding box center [604, 366] width 69 height 16
click at [663, 365] on td at bounding box center [674, 366] width 69 height 16
click at [747, 369] on td at bounding box center [743, 366] width 69 height 16
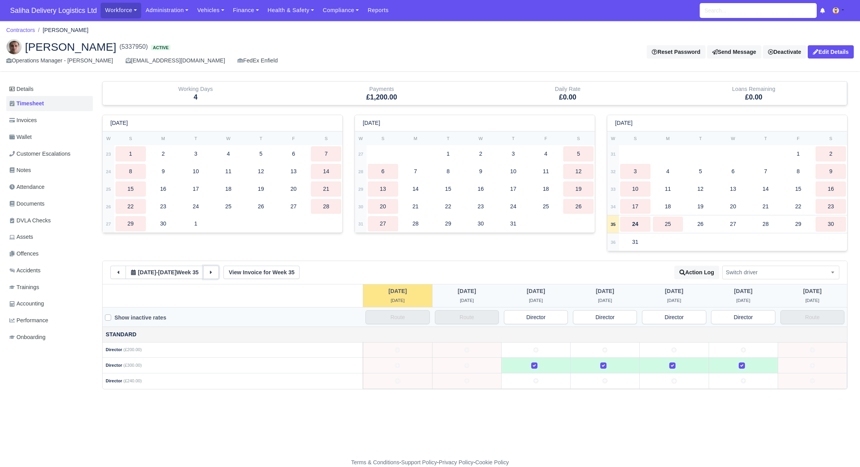
click at [214, 269] on icon at bounding box center [210, 271] width 5 height 5
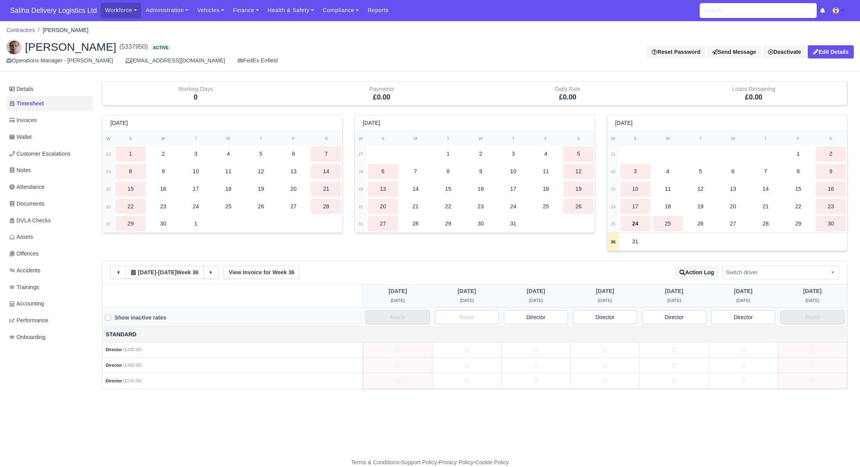
drag, startPoint x: 472, startPoint y: 346, endPoint x: 490, endPoint y: 349, distance: 18.5
click at [473, 347] on td at bounding box center [466, 350] width 69 height 16
click at [543, 351] on td at bounding box center [535, 350] width 69 height 16
click at [606, 352] on td at bounding box center [604, 350] width 69 height 16
click at [663, 350] on td at bounding box center [674, 350] width 69 height 16
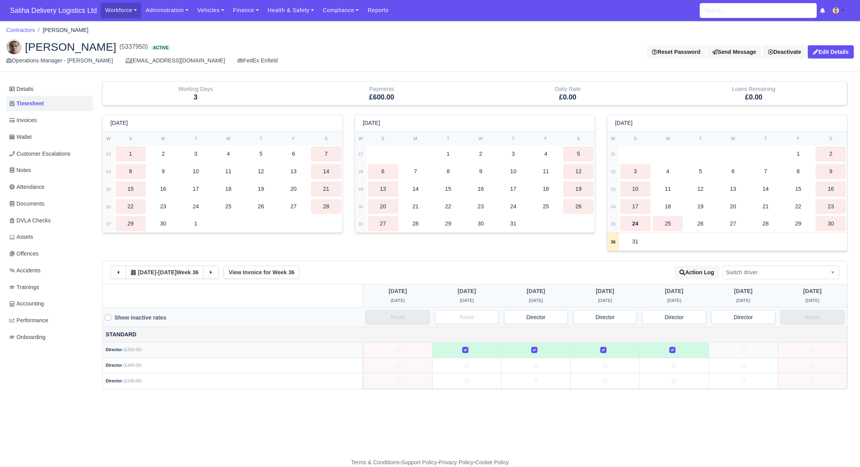
click at [736, 350] on td at bounding box center [743, 350] width 69 height 16
click at [213, 272] on button at bounding box center [211, 272] width 16 height 13
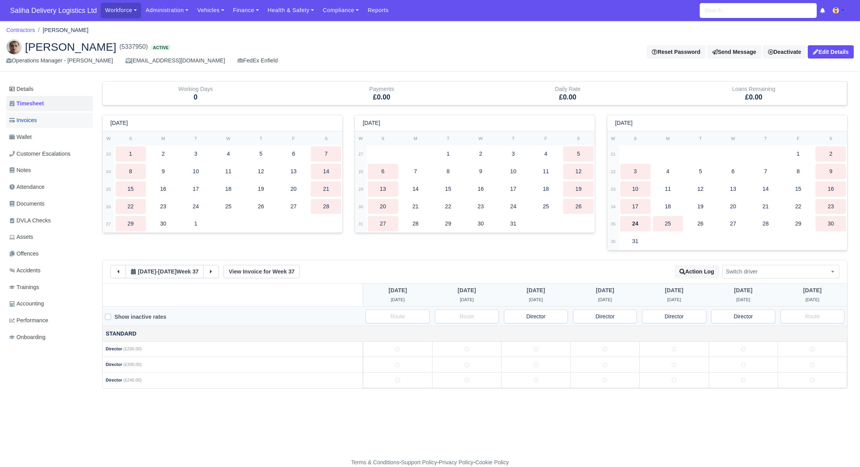
click at [47, 119] on link "Invoices" at bounding box center [49, 120] width 87 height 15
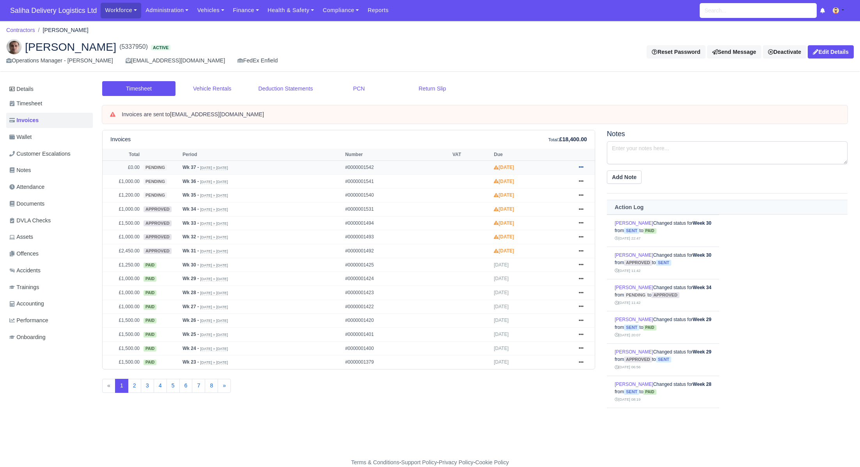
click at [584, 167] on link at bounding box center [581, 168] width 12 height 10
drag, startPoint x: 538, startPoint y: 197, endPoint x: 544, endPoint y: 195, distance: 6.7
click at [538, 197] on link "Approve" at bounding box center [551, 198] width 69 height 16
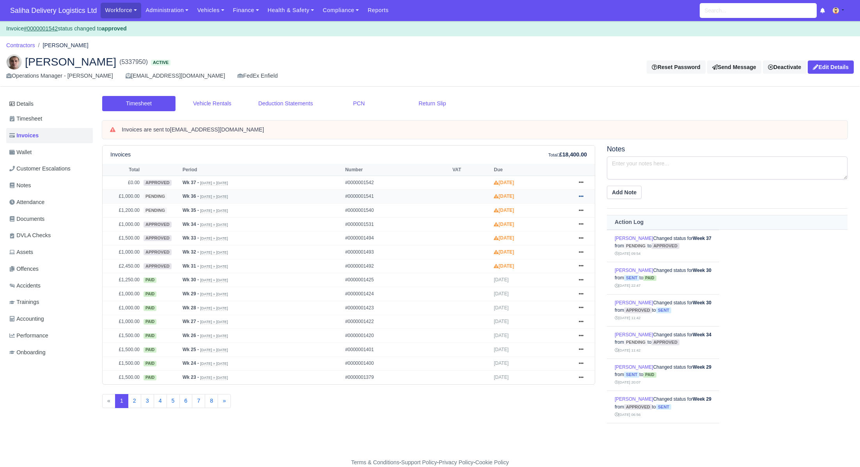
click at [580, 195] on icon at bounding box center [581, 196] width 5 height 5
click at [541, 226] on link "Approve" at bounding box center [551, 227] width 69 height 16
click at [580, 208] on icon at bounding box center [581, 210] width 5 height 5
click at [539, 240] on link "Approve" at bounding box center [551, 241] width 69 height 16
click at [45, 124] on link "Timesheet" at bounding box center [49, 118] width 87 height 15
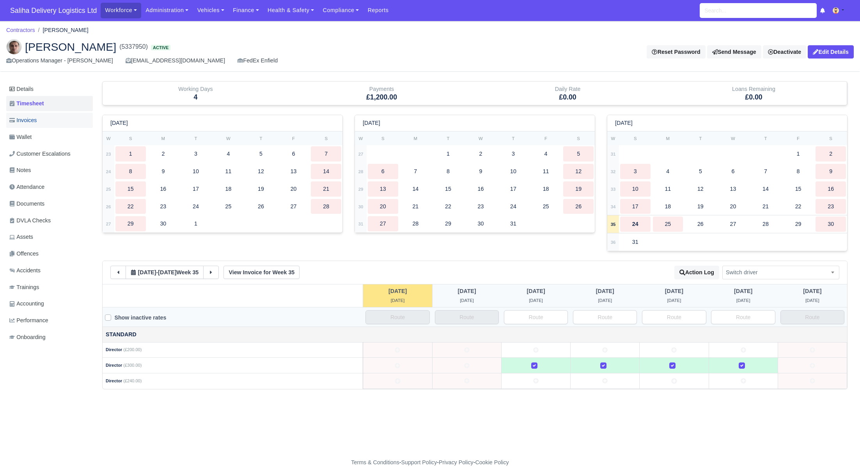
click at [46, 122] on link "Invoices" at bounding box center [49, 120] width 87 height 15
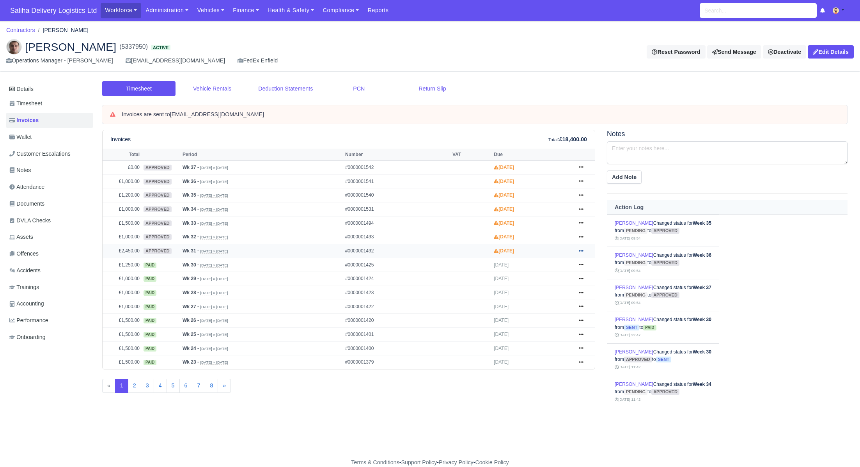
click at [580, 248] on icon at bounding box center [581, 250] width 5 height 5
click at [547, 262] on link "Show Invoice" at bounding box center [551, 265] width 69 height 16
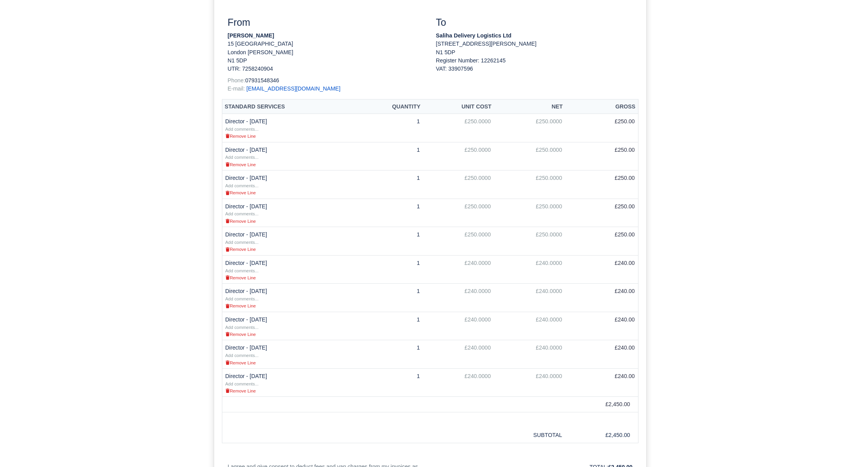
scroll to position [158, 0]
click at [244, 135] on small "Remove Line" at bounding box center [240, 135] width 30 height 5
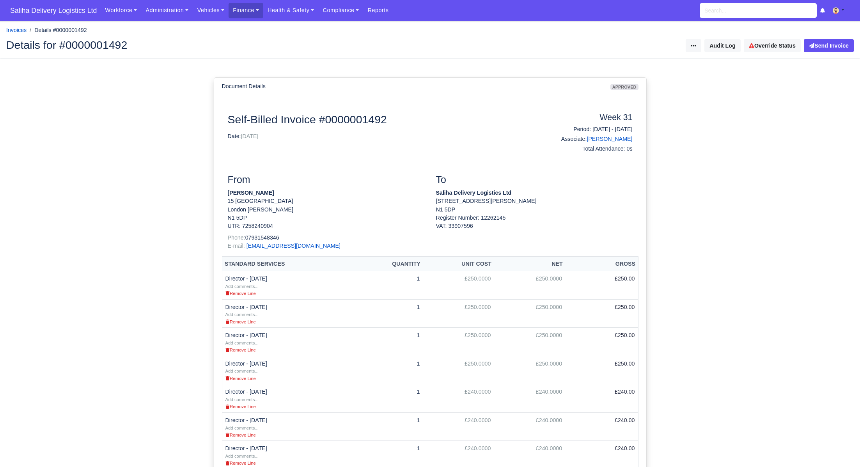
scroll to position [81, 0]
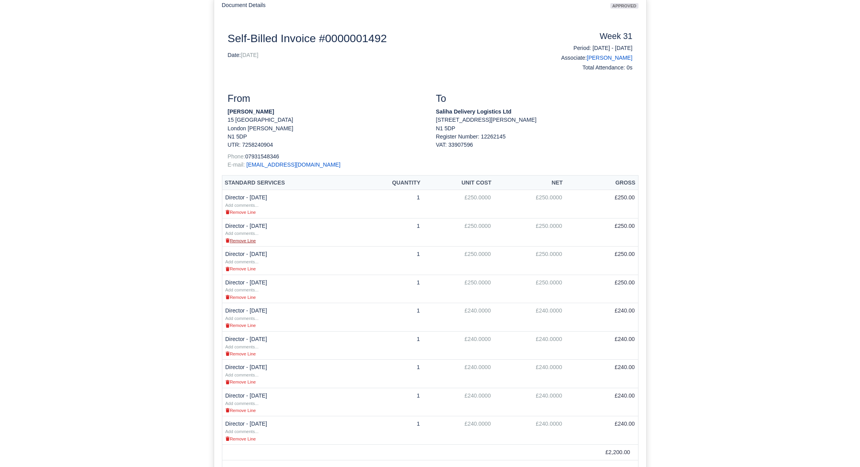
click at [239, 241] on small "Remove Line" at bounding box center [240, 240] width 30 height 5
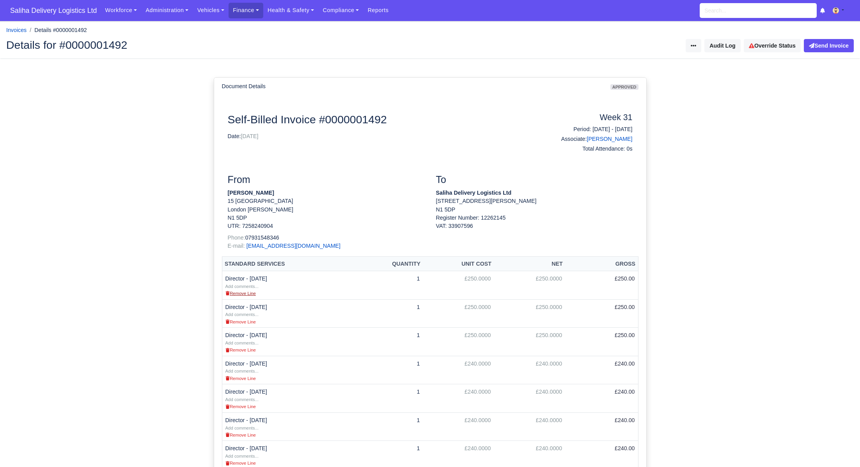
click at [243, 295] on small "Remove Line" at bounding box center [240, 293] width 30 height 5
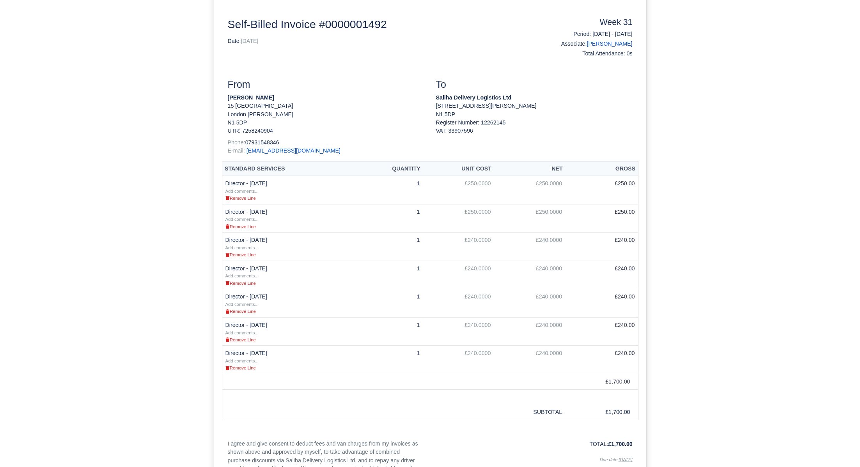
scroll to position [96, 0]
click at [238, 198] on small "Remove Line" at bounding box center [240, 197] width 30 height 5
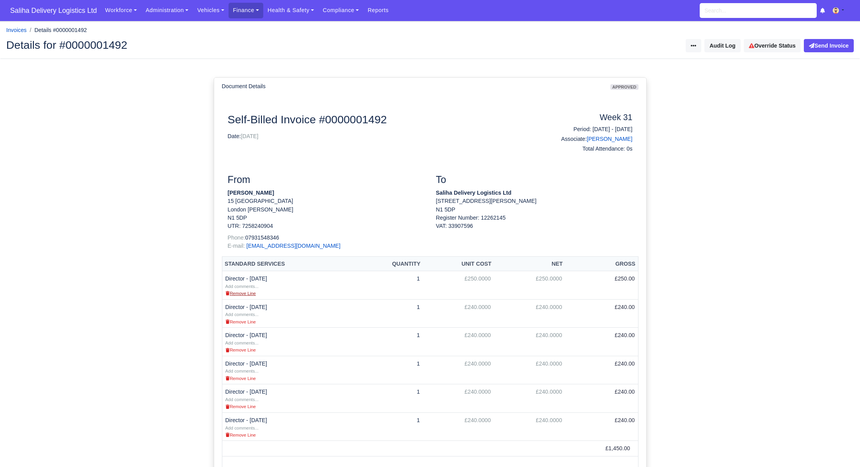
click at [243, 293] on small "Remove Line" at bounding box center [240, 293] width 30 height 5
click at [156, 12] on link "Administration" at bounding box center [166, 10] width 51 height 15
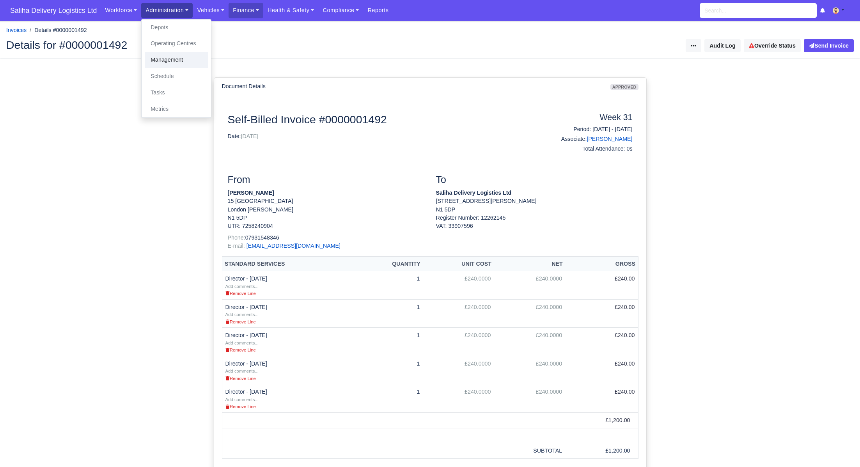
click at [170, 62] on link "Management" at bounding box center [176, 60] width 63 height 16
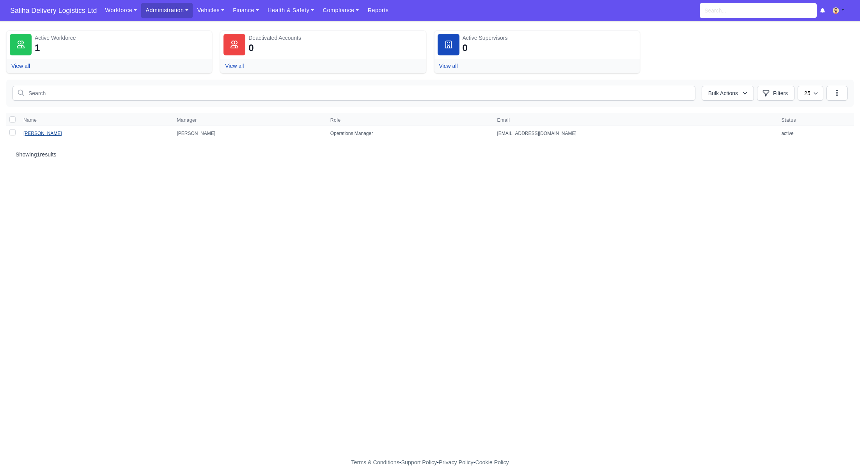
click at [45, 135] on link "[PERSON_NAME]" at bounding box center [42, 133] width 39 height 5
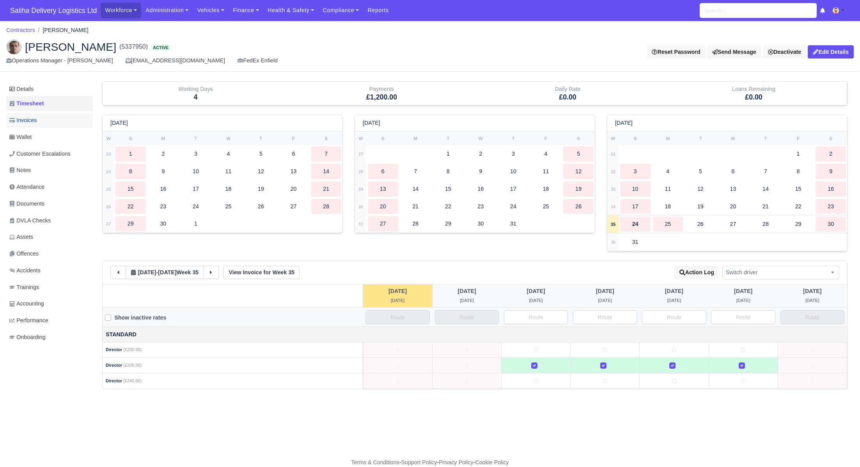
click at [40, 122] on link "Invoices" at bounding box center [49, 120] width 87 height 15
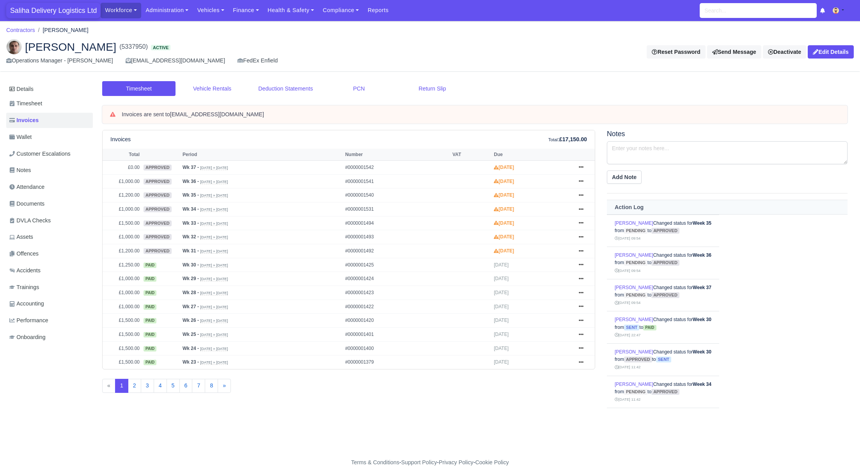
click at [60, 16] on span "Saliha Delivery Logistics Ltd" at bounding box center [53, 11] width 94 height 16
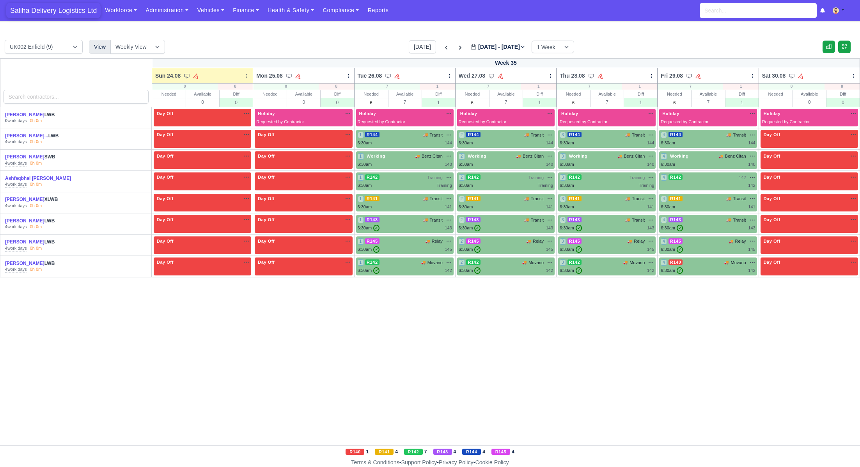
click at [66, 11] on span "Saliha Delivery Logistics Ltd" at bounding box center [53, 11] width 94 height 16
